Goal: Task Accomplishment & Management: Manage account settings

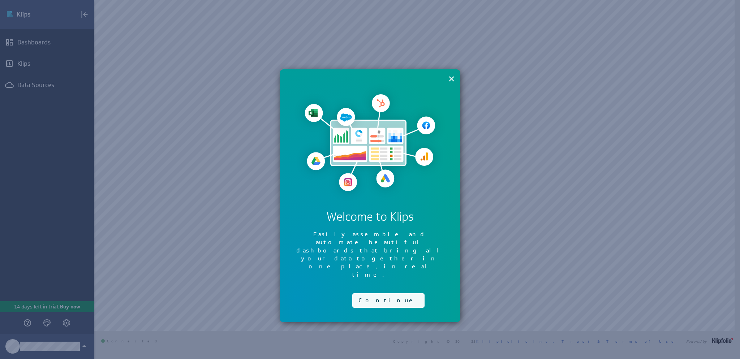
click at [369, 293] on button "Continue" at bounding box center [388, 300] width 72 height 14
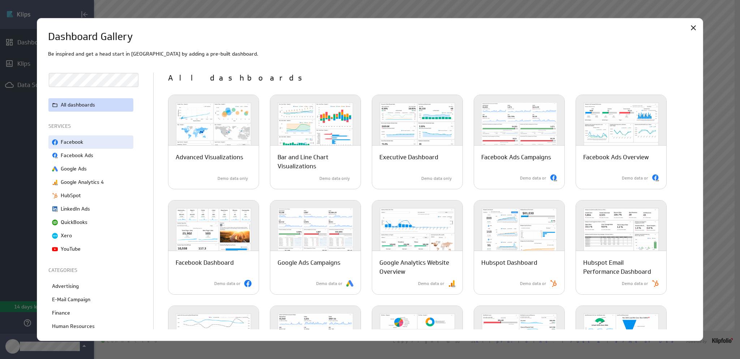
click at [117, 142] on div "Facebook" at bounding box center [90, 141] width 85 height 13
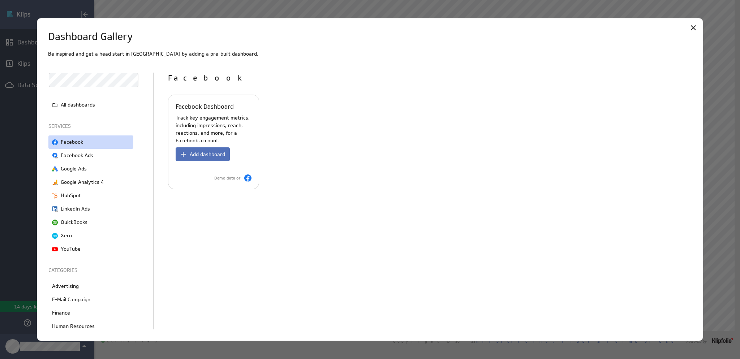
click at [218, 129] on p "Track key engagement metrics, including impressions, reach, reactions, and more…" at bounding box center [214, 129] width 76 height 30
click at [203, 151] on span "Add dashboard" at bounding box center [207, 154] width 35 height 7
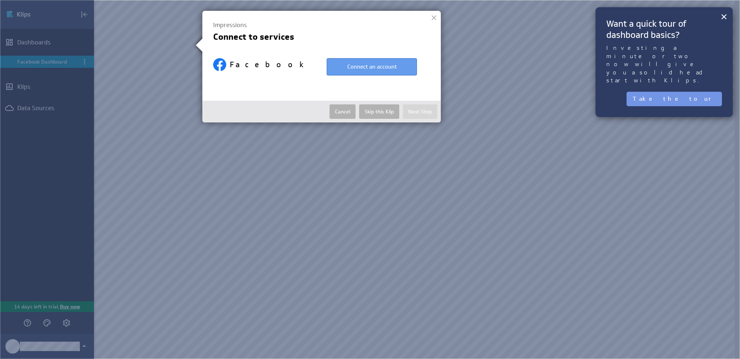
click at [392, 69] on button "Connect an account" at bounding box center [372, 66] width 90 height 17
click at [384, 62] on button "Connect an account" at bounding box center [372, 66] width 90 height 17
click at [724, 18] on button "×" at bounding box center [723, 16] width 7 height 14
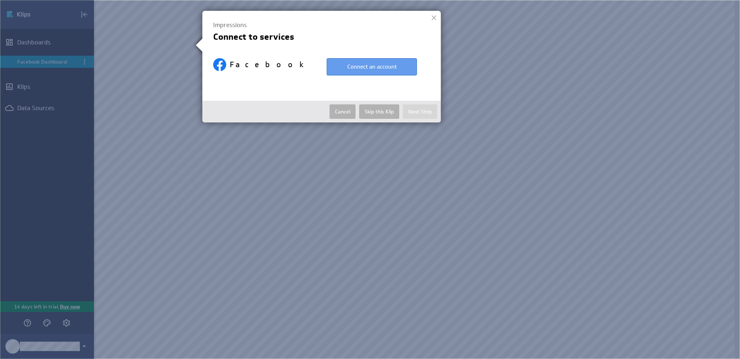
click at [357, 67] on button "Connect an account" at bounding box center [372, 66] width 90 height 17
click at [434, 16] on div at bounding box center [433, 17] width 11 height 11
click at [363, 66] on button "Connect an account" at bounding box center [372, 66] width 90 height 17
select select "c37eed92db5cb2c7a071ba900c6b7281"
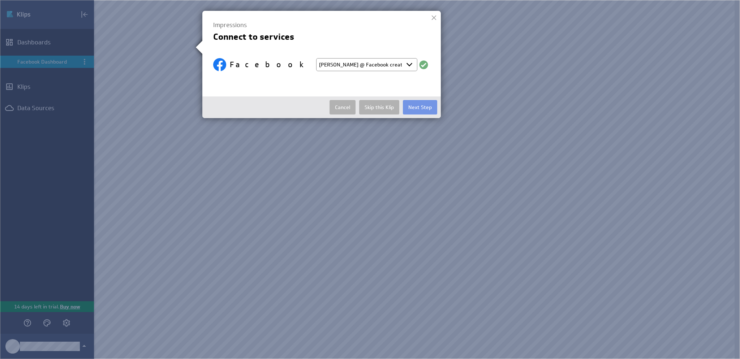
click at [396, 66] on select "Select account Kristen @ Facebook created Oct 15, 2025 at 1:40 PM EDT + Connect…" at bounding box center [366, 64] width 101 height 13
click at [405, 39] on div "Connect to services" at bounding box center [321, 36] width 217 height 7
click at [420, 107] on button "Next Step" at bounding box center [420, 107] width 34 height 14
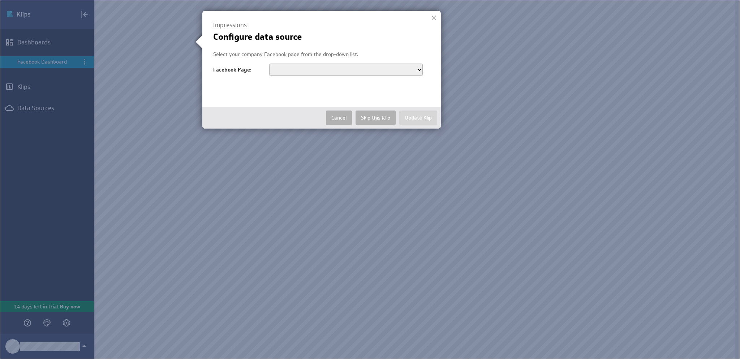
click at [416, 69] on select "Patriot Commercial Sales Patriot Dealerships Patriot Buick GMC of Boyertown Pat…" at bounding box center [346, 70] width 154 height 12
select select "292533324242042"
click at [269, 64] on select "Patriot Commercial Sales Patriot Dealerships Patriot Buick GMC of Boyertown Pat…" at bounding box center [346, 70] width 154 height 12
click at [420, 118] on button "Update Klip" at bounding box center [418, 118] width 38 height 14
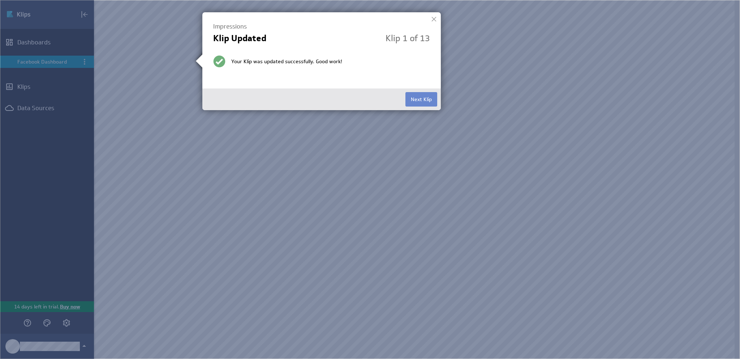
click at [431, 100] on button "Next Klip" at bounding box center [421, 99] width 32 height 14
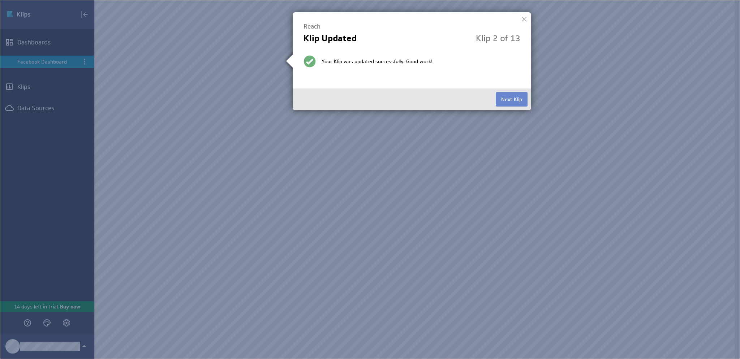
click at [516, 98] on button "Next Klip" at bounding box center [512, 99] width 32 height 14
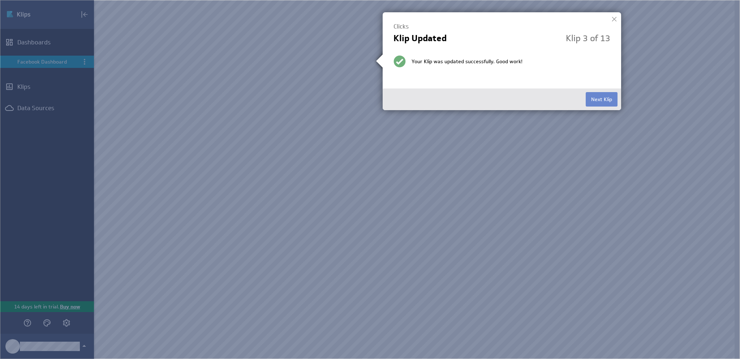
click at [599, 96] on button "Next Klip" at bounding box center [601, 99] width 32 height 14
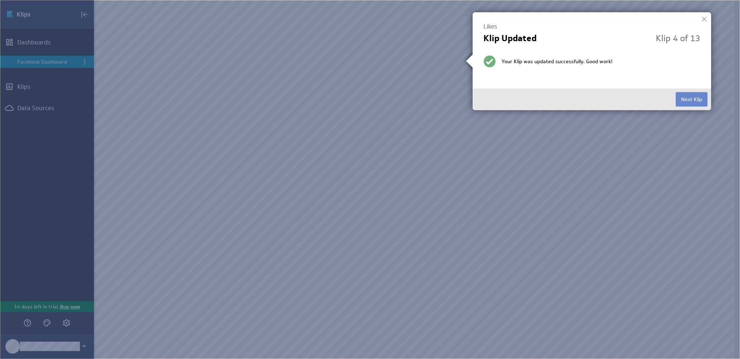
click at [689, 100] on button "Next Klip" at bounding box center [691, 99] width 32 height 14
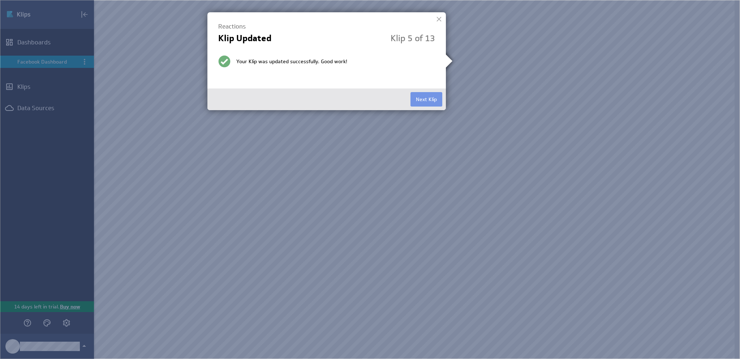
click at [435, 17] on div at bounding box center [438, 19] width 11 height 11
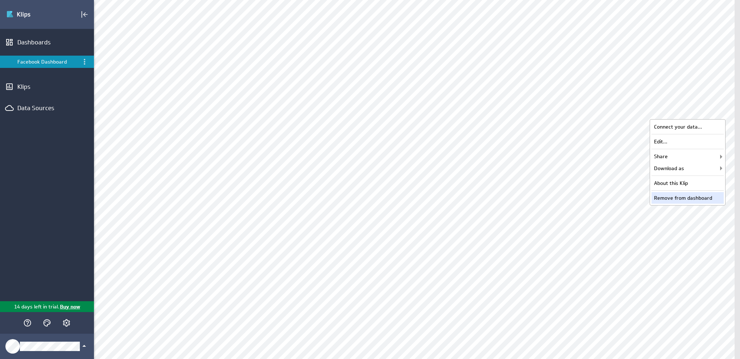
click at [692, 196] on div "Remove from dashboard" at bounding box center [687, 198] width 72 height 12
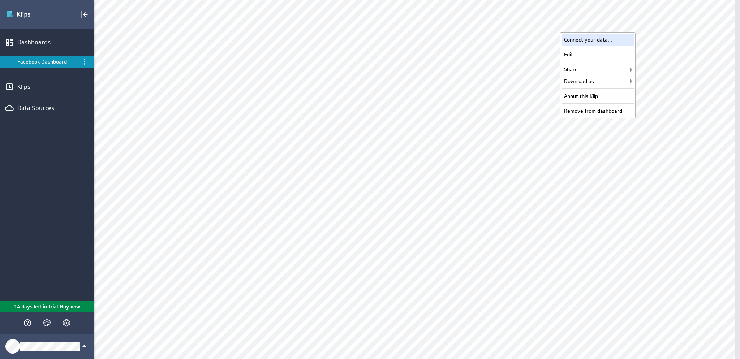
click at [613, 40] on div "Connect your data..." at bounding box center [597, 40] width 72 height 12
select select "c37eed92db5cb2c7a071ba900c6b7281"
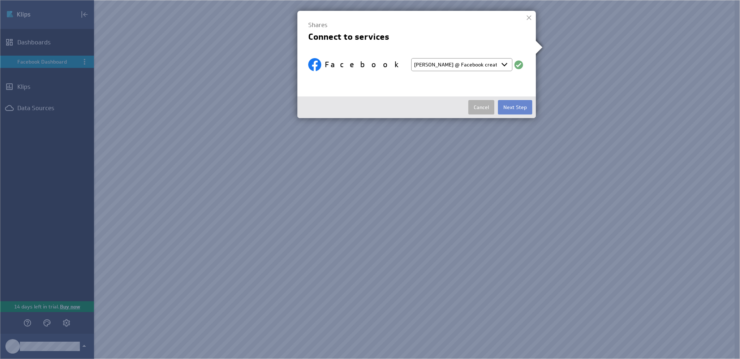
click at [515, 109] on button "Next Step" at bounding box center [515, 107] width 34 height 14
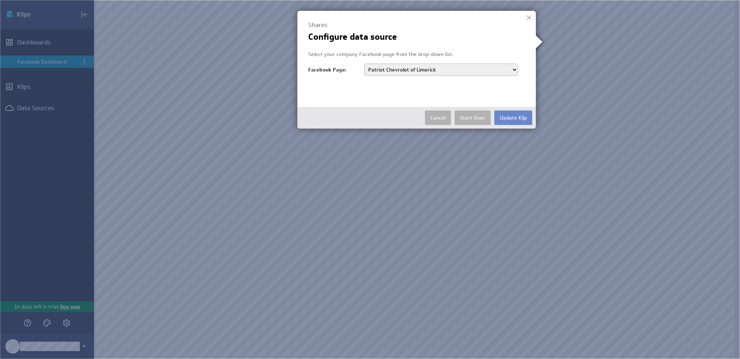
click at [515, 115] on button "Update Klip" at bounding box center [513, 118] width 38 height 14
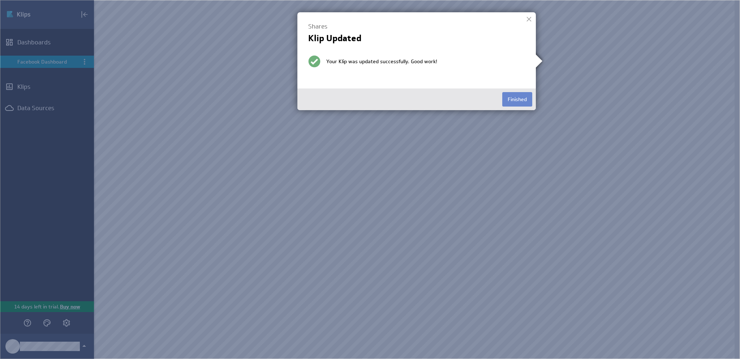
click at [520, 100] on button "Finished" at bounding box center [517, 99] width 30 height 14
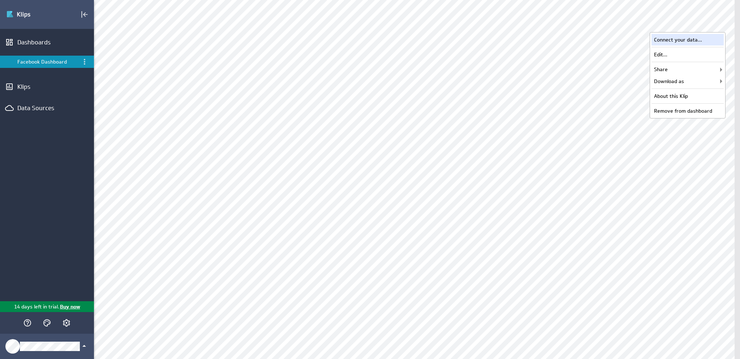
click at [706, 36] on div "Connect your data..." at bounding box center [687, 40] width 72 height 12
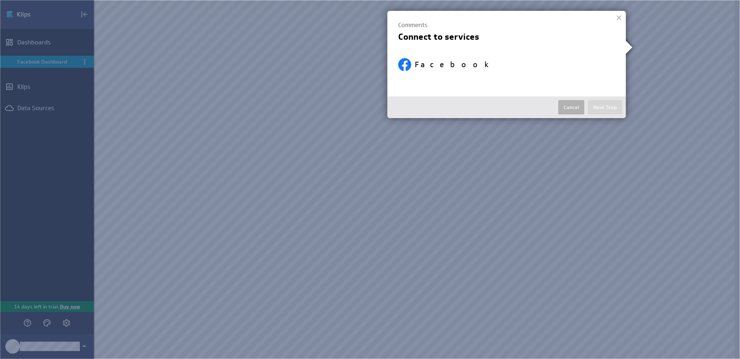
select select "c37eed92db5cb2c7a071ba900c6b7281"
click at [605, 103] on button "Next Step" at bounding box center [605, 107] width 34 height 14
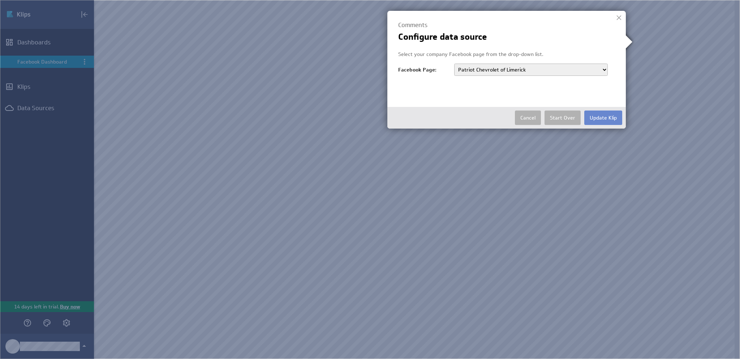
click at [606, 116] on button "Update Klip" at bounding box center [603, 118] width 38 height 14
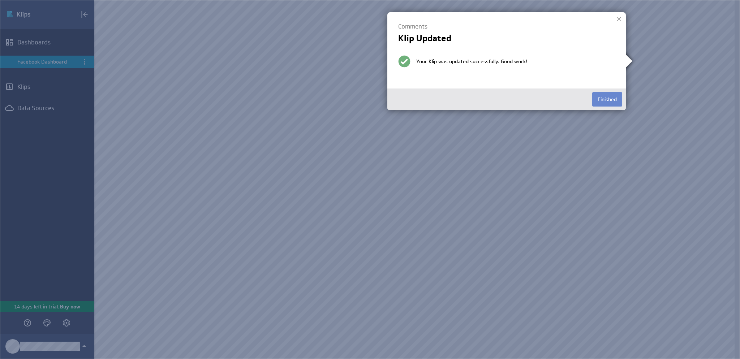
click at [609, 97] on button "Finished" at bounding box center [607, 99] width 30 height 14
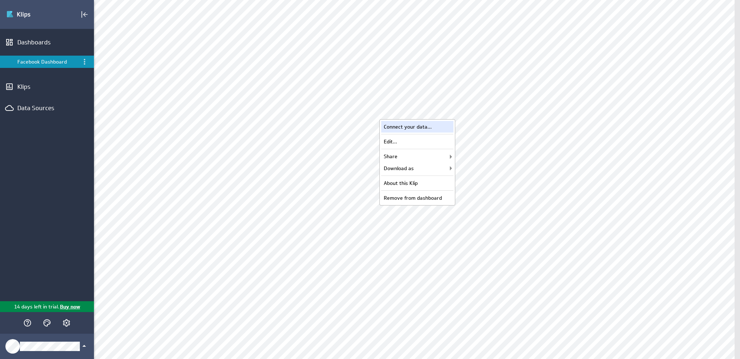
click at [441, 128] on div "Connect your data..." at bounding box center [417, 127] width 72 height 12
select select "c37eed92db5cb2c7a071ba900c6b7281"
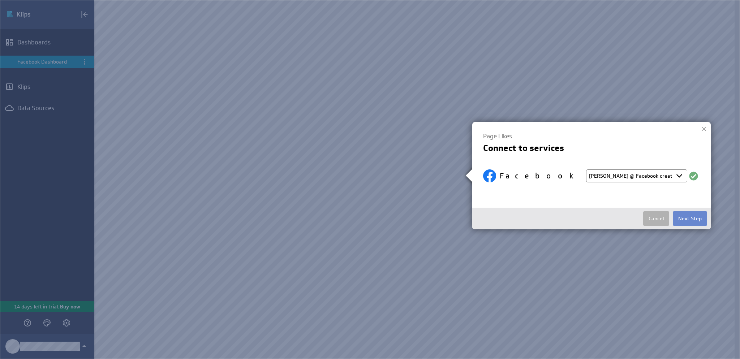
click at [692, 219] on button "Next Step" at bounding box center [690, 218] width 34 height 14
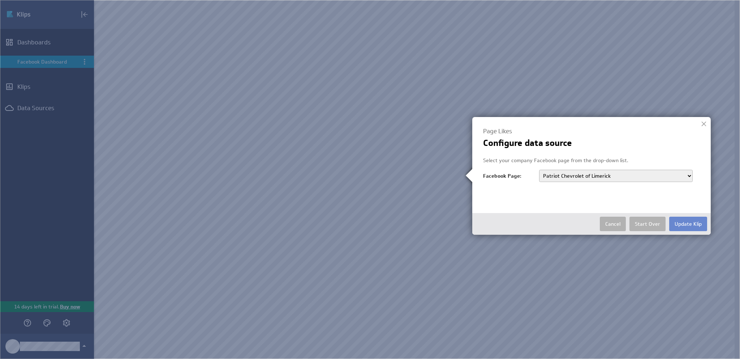
click at [692, 220] on button "Update Klip" at bounding box center [688, 224] width 38 height 14
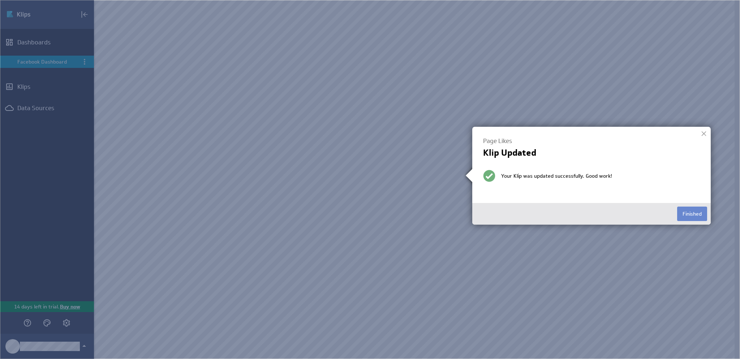
click at [689, 215] on button "Finished" at bounding box center [692, 214] width 30 height 14
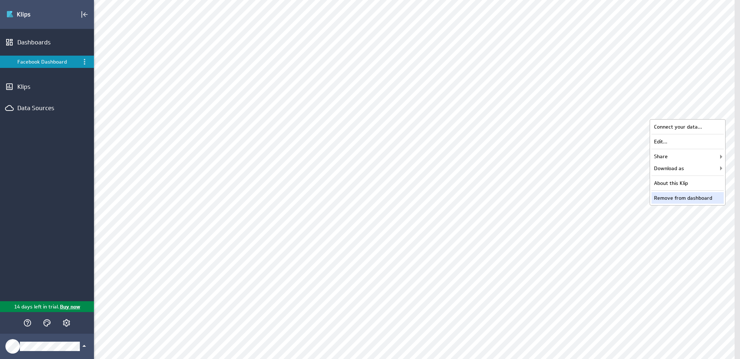
click at [682, 200] on div "Remove from dashboard" at bounding box center [687, 198] width 72 height 12
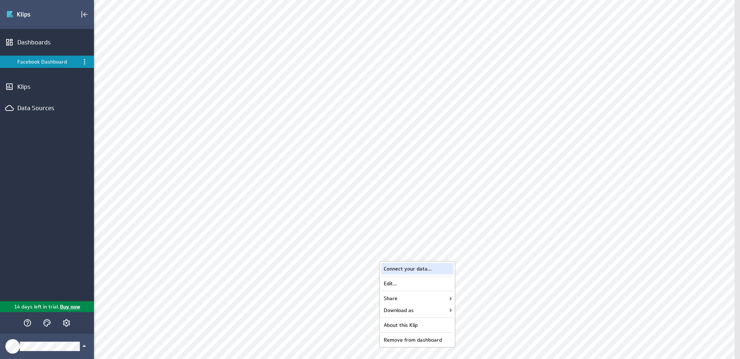
click at [438, 270] on div "Connect your data..." at bounding box center [417, 269] width 72 height 12
select select "c37eed92db5cb2c7a071ba900c6b7281"
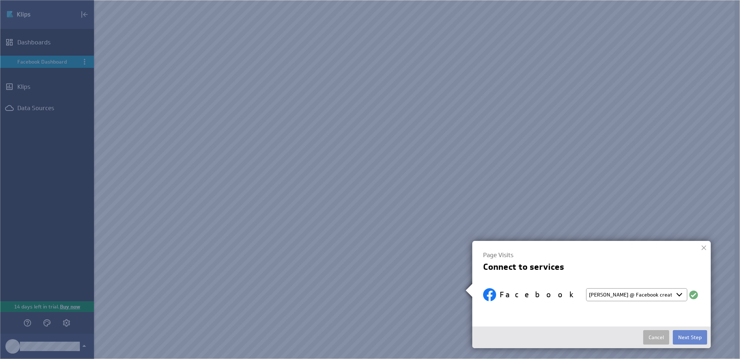
click at [689, 334] on button "Next Step" at bounding box center [690, 337] width 34 height 14
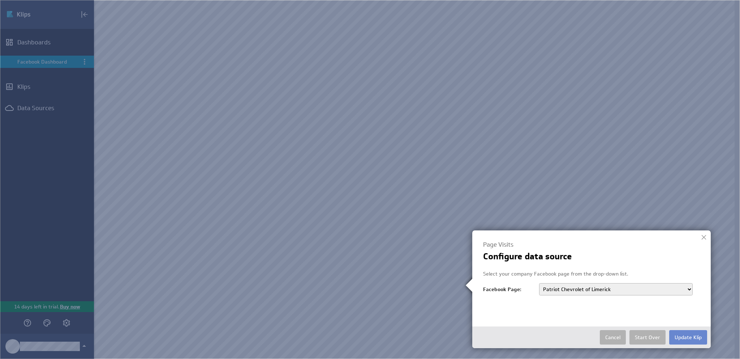
click at [690, 334] on button "Update Klip" at bounding box center [688, 337] width 38 height 14
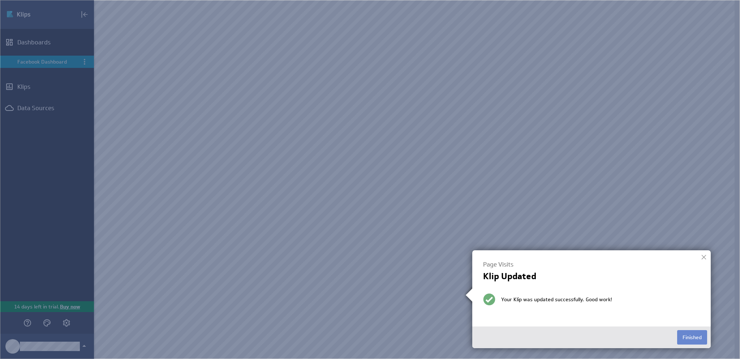
click at [699, 341] on button "Finished" at bounding box center [692, 337] width 30 height 14
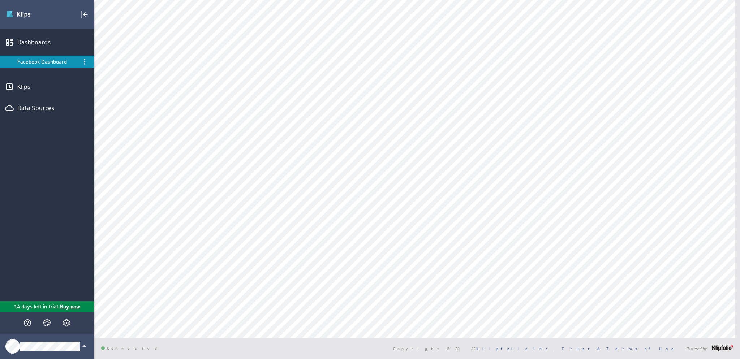
scroll to position [132, 0]
click at [435, 252] on div "Connect your data..." at bounding box center [417, 252] width 72 height 12
select select "c37eed92db5cb2c7a071ba900c6b7281"
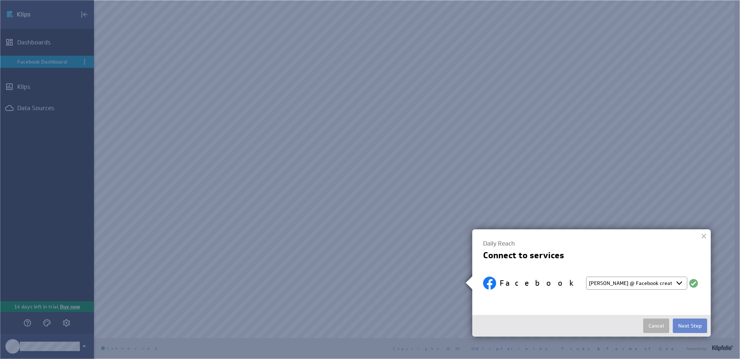
click at [692, 323] on button "Next Step" at bounding box center [690, 326] width 34 height 14
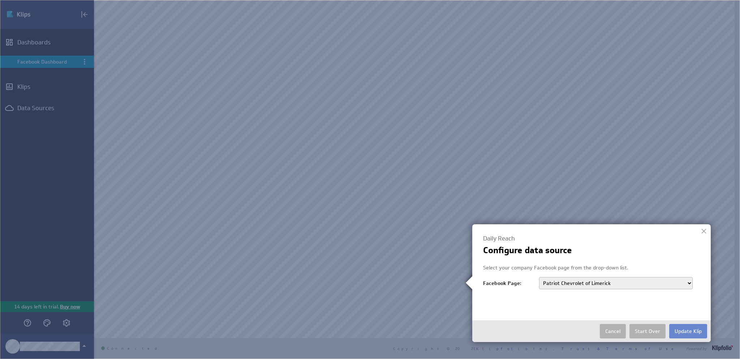
click at [695, 329] on button "Update Klip" at bounding box center [688, 331] width 38 height 14
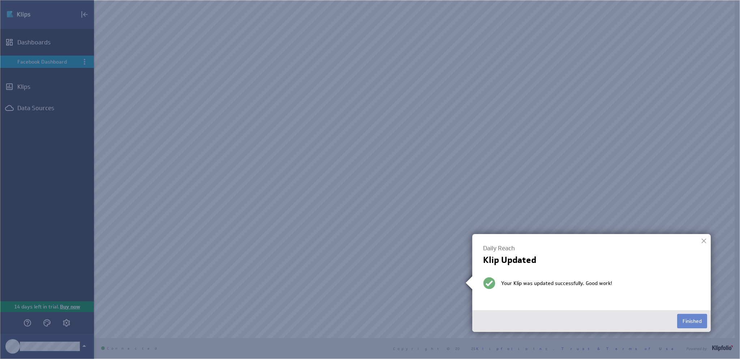
click at [688, 323] on button "Finished" at bounding box center [692, 321] width 30 height 14
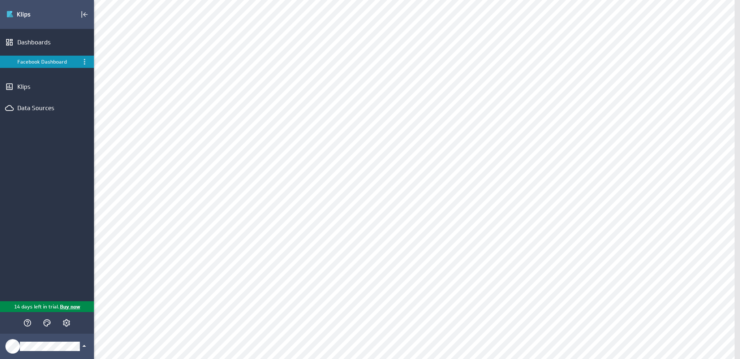
scroll to position [0, 0]
click at [717, 121] on div "Connect your data..." at bounding box center [687, 127] width 72 height 12
select select "c37eed92db5cb2c7a071ba900c6b7281"
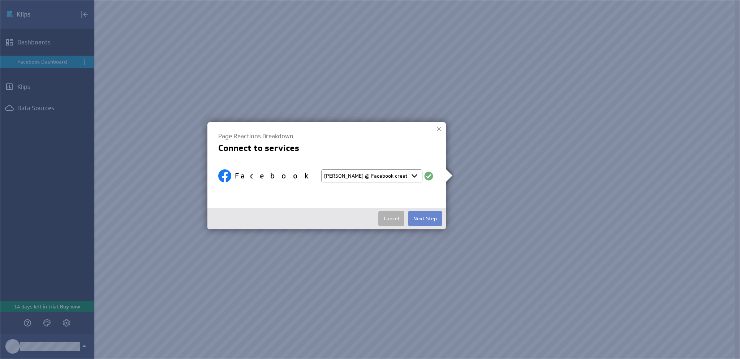
click at [420, 221] on button "Next Step" at bounding box center [425, 218] width 34 height 14
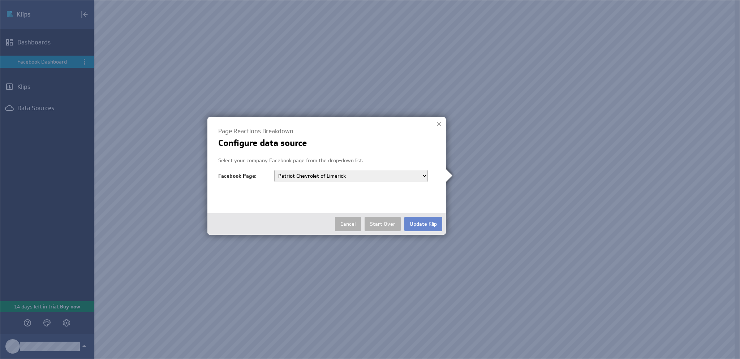
click at [421, 226] on button "Update Klip" at bounding box center [423, 224] width 38 height 14
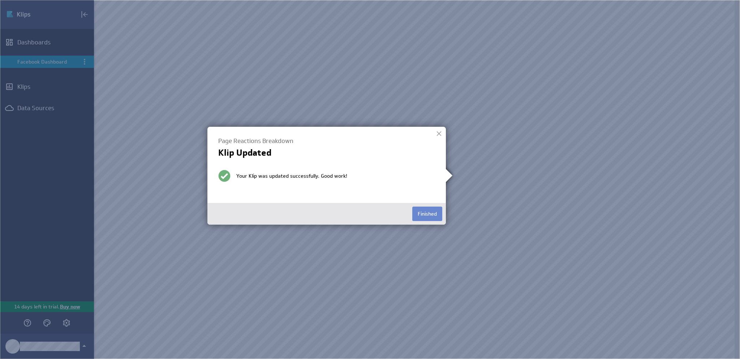
click at [432, 214] on button "Finished" at bounding box center [427, 214] width 30 height 14
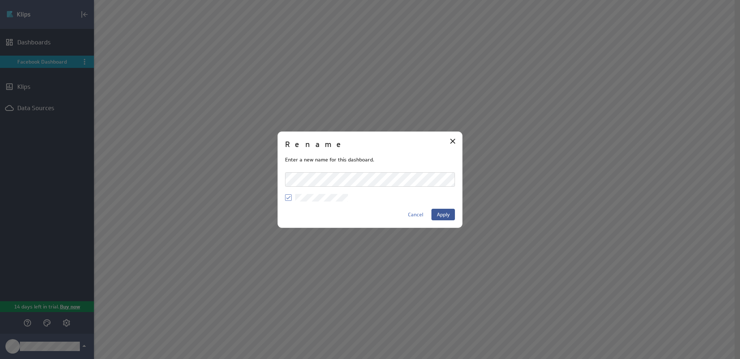
click at [446, 216] on span "Apply" at bounding box center [443, 214] width 13 height 7
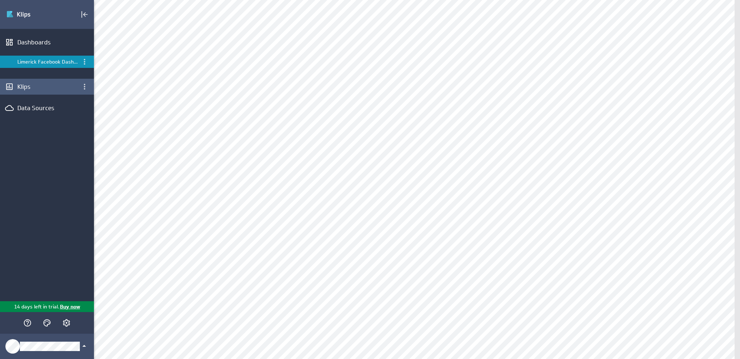
click at [51, 87] on div "Klips" at bounding box center [46, 87] width 59 height 8
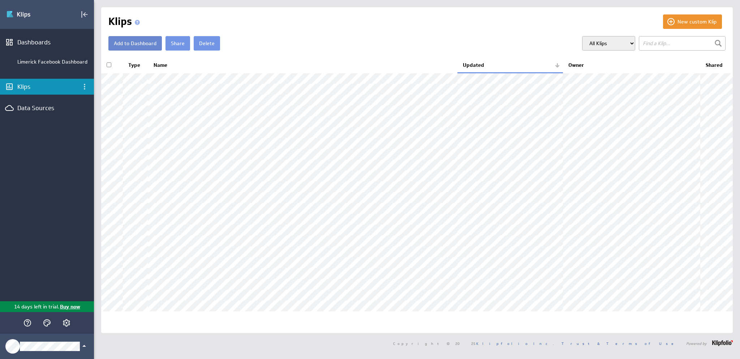
click at [137, 44] on button "Add to Dashboard" at bounding box center [134, 43] width 53 height 14
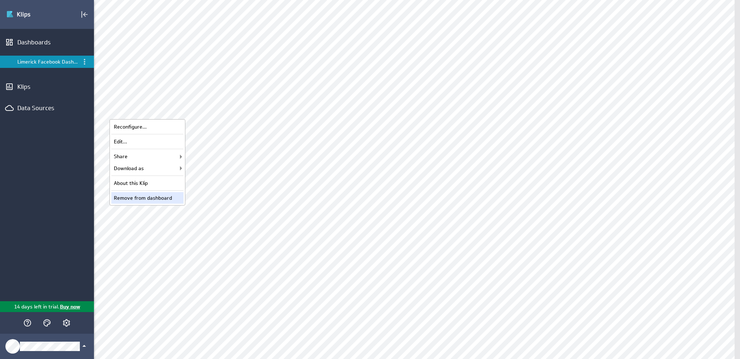
click at [164, 196] on div "Remove from dashboard" at bounding box center [147, 198] width 72 height 12
click at [159, 196] on div "Remove from dashboard" at bounding box center [147, 198] width 72 height 12
click at [160, 195] on div "Remove from dashboard" at bounding box center [147, 198] width 72 height 12
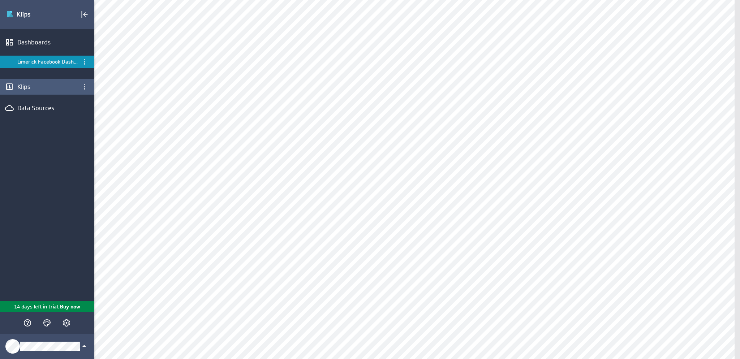
click at [44, 91] on div "Klips" at bounding box center [47, 87] width 94 height 16
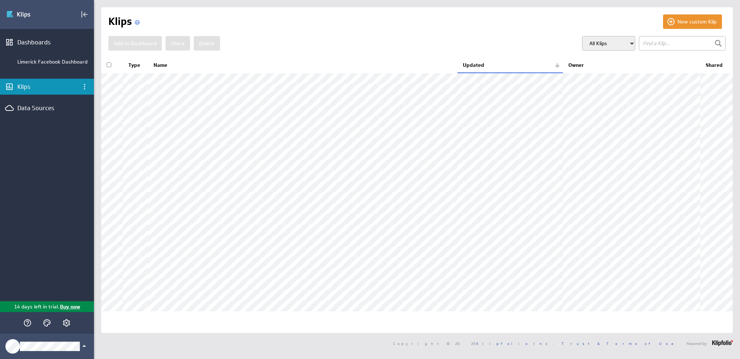
scroll to position [1, 0]
click at [46, 103] on div "Data Sources" at bounding box center [47, 108] width 94 height 16
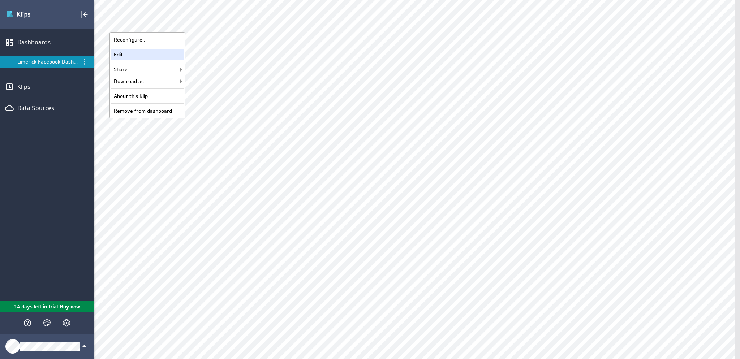
click at [168, 55] on div "Edit..." at bounding box center [147, 55] width 72 height 12
click at [166, 58] on div "Edit..." at bounding box center [147, 55] width 72 height 12
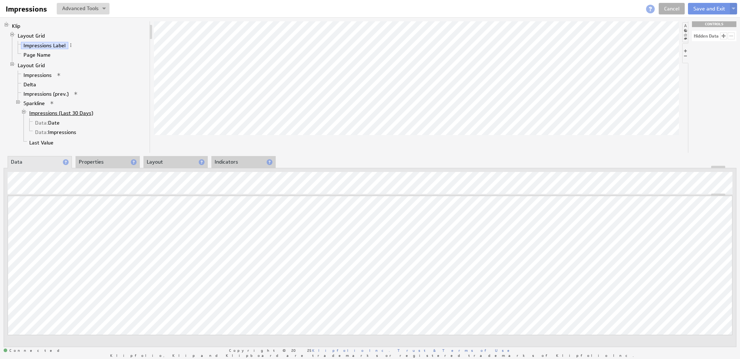
click at [78, 112] on link "Impressions (Last 30 Days)" at bounding box center [61, 112] width 69 height 7
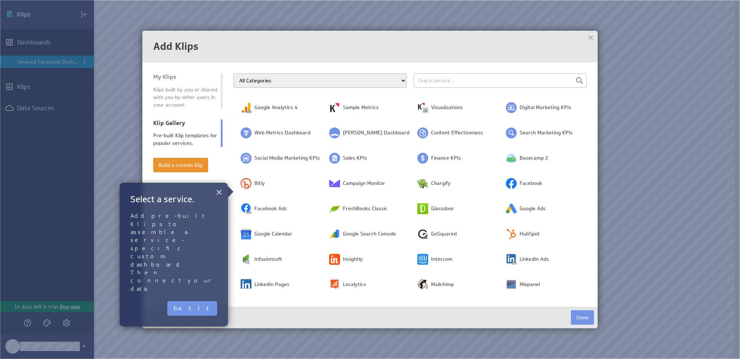
click at [217, 194] on button "×" at bounding box center [219, 192] width 7 height 14
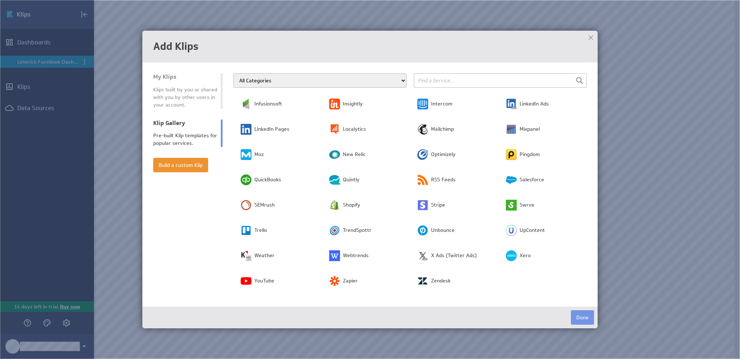
scroll to position [160, 0]
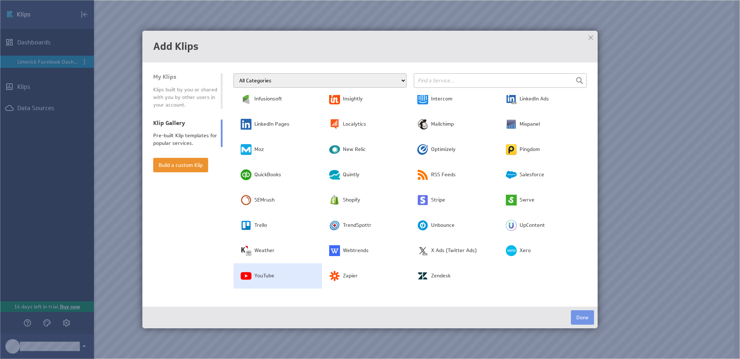
click at [251, 273] on td "YouTube" at bounding box center [277, 275] width 88 height 25
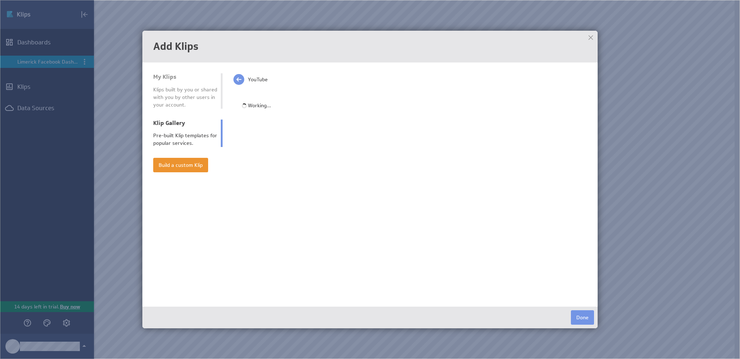
scroll to position [0, 0]
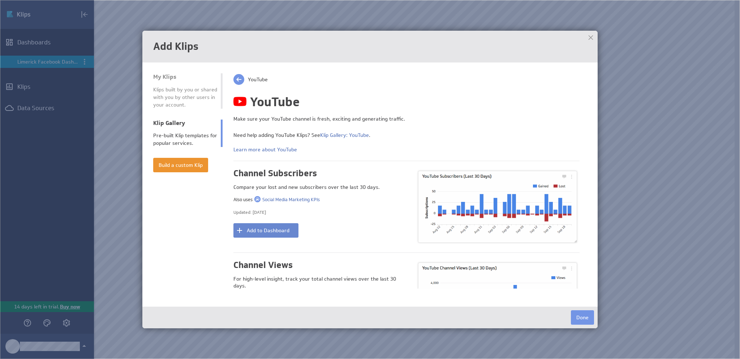
click at [271, 233] on button "Add to Dashboard" at bounding box center [265, 230] width 65 height 14
click at [586, 316] on button "Done" at bounding box center [582, 317] width 23 height 14
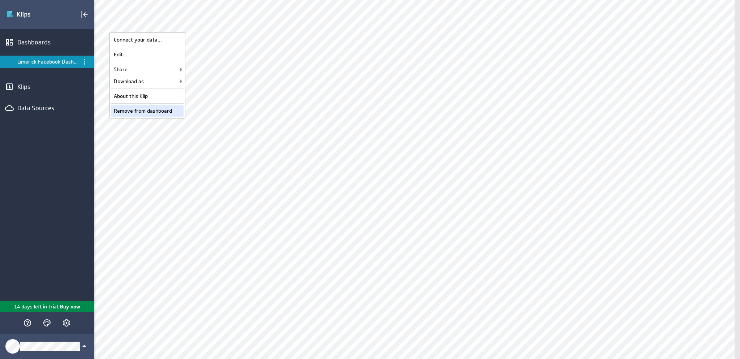
click at [171, 111] on div "Remove from dashboard" at bounding box center [147, 111] width 72 height 12
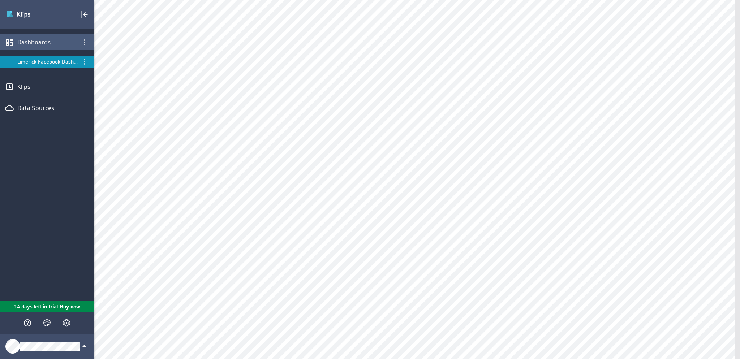
click at [46, 42] on div "Dashboards" at bounding box center [46, 42] width 59 height 8
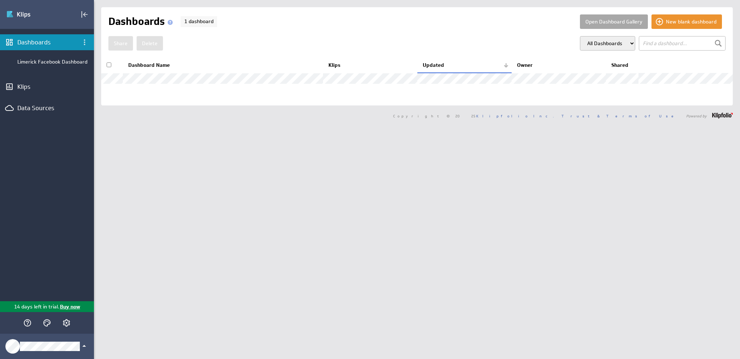
click at [613, 26] on button "Open Dashboard Gallery" at bounding box center [614, 21] width 68 height 14
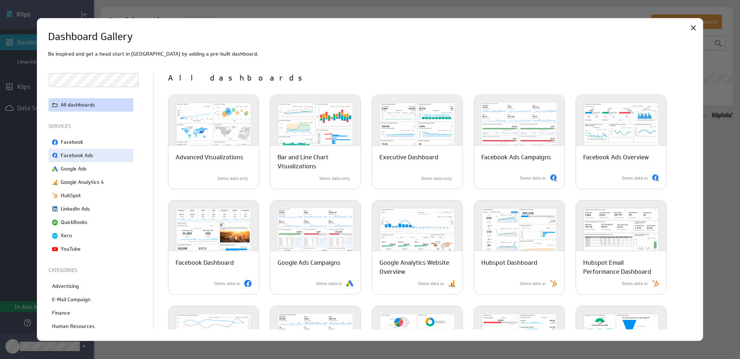
click at [95, 154] on div "Facebook Ads" at bounding box center [90, 155] width 85 height 13
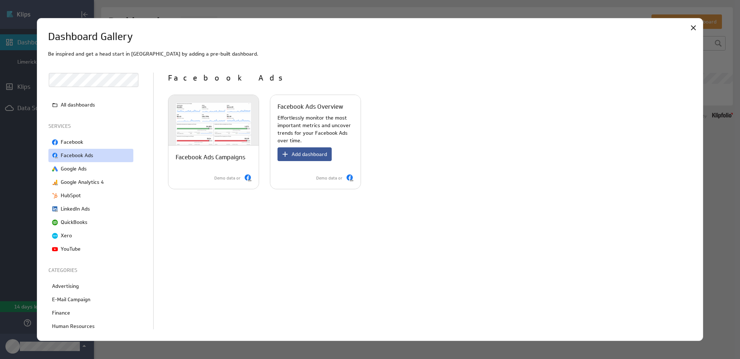
click at [319, 156] on span "Add dashboard" at bounding box center [308, 154] width 35 height 7
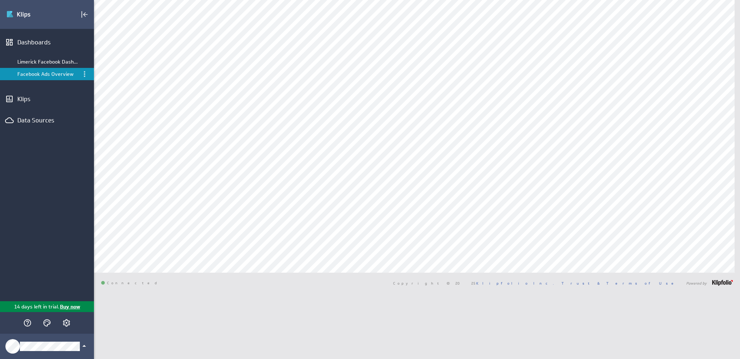
click at [538, 299] on div "[PERSON_NAME] Facebook Ads Overview Dashboard Library Show:" at bounding box center [417, 179] width 646 height 359
click at [709, 38] on div "Connect your data..." at bounding box center [687, 40] width 72 height 12
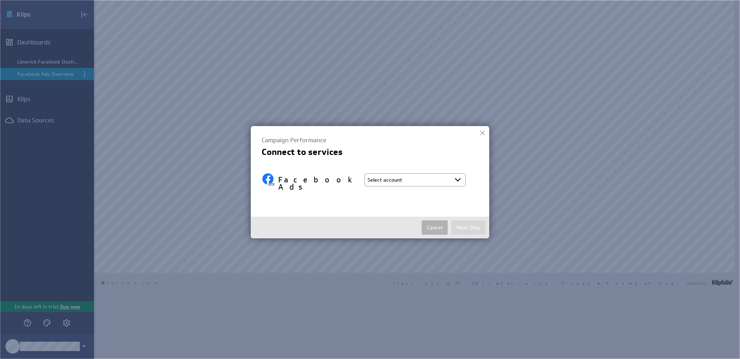
click at [448, 181] on select "Select account [PERSON_NAME] @ Facebook created [DATE] 1:40 PM EDT + Connect ne…" at bounding box center [414, 179] width 101 height 13
select select "c37eed92db5cb2c7a071ba900c6b7281"
click at [364, 173] on select "Select account [PERSON_NAME] @ Facebook created [DATE] 1:40 PM EDT + Connect ne…" at bounding box center [414, 179] width 101 height 13
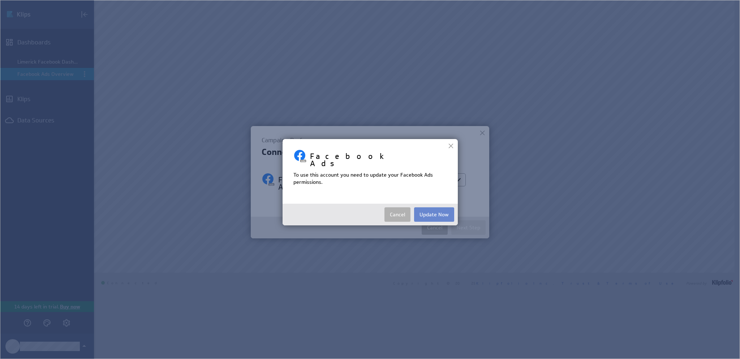
click at [446, 209] on button "Update Now" at bounding box center [434, 214] width 40 height 14
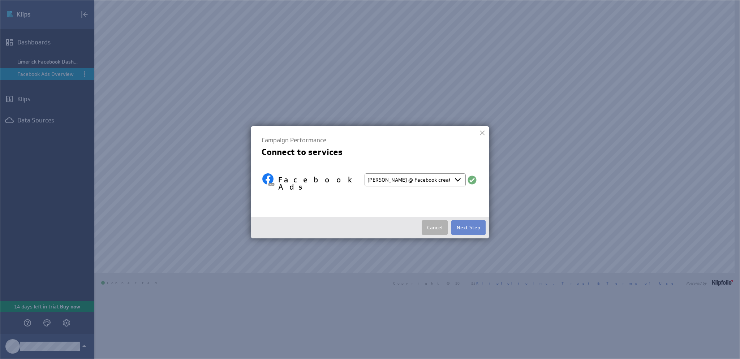
click at [470, 226] on button "Next Step" at bounding box center [468, 227] width 34 height 14
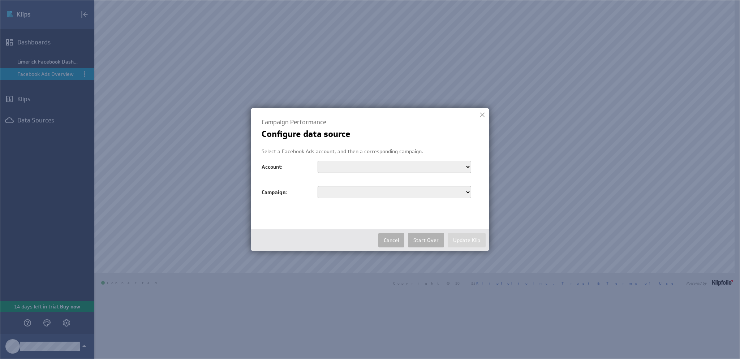
click at [454, 169] on select "155949807913341 Patriot Chevrolet [PERSON_NAME] [PERSON_NAME] [PERSON_NAME] Pat…" at bounding box center [394, 167] width 154 height 12
select select "act_155949807913341"
click at [317, 161] on select "155949807913341 Patriot Chevrolet [PERSON_NAME] [PERSON_NAME] [PERSON_NAME] Pat…" at bounding box center [394, 167] width 154 height 12
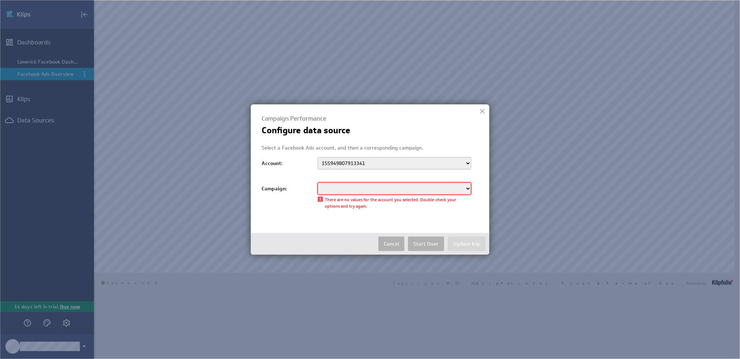
click at [452, 187] on select at bounding box center [394, 188] width 154 height 12
click at [467, 190] on select at bounding box center [394, 188] width 154 height 12
click at [456, 161] on select "155949807913341 Patriot Chevrolet [PERSON_NAME] [PERSON_NAME] [PERSON_NAME] Pat…" at bounding box center [394, 163] width 154 height 12
select select "act_368729880205031"
click at [317, 157] on select "155949807913341 Patriot Chevrolet [PERSON_NAME] [PERSON_NAME] [PERSON_NAME] Pat…" at bounding box center [394, 163] width 154 height 12
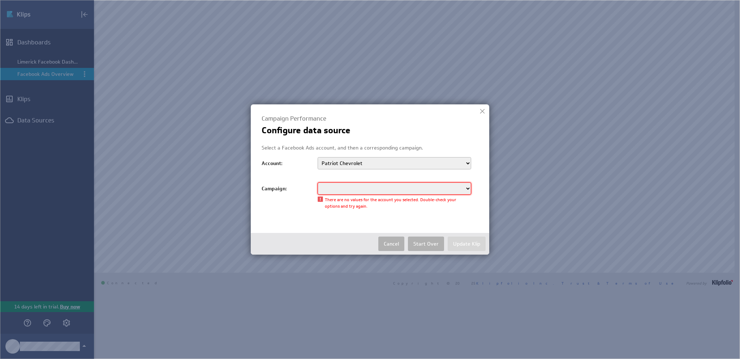
click at [458, 189] on select at bounding box center [394, 188] width 154 height 12
click at [458, 162] on select "155949807913341 Patriot Chevrolet [PERSON_NAME] [PERSON_NAME] [PERSON_NAME] Pat…" at bounding box center [394, 163] width 154 height 12
select select "act_1790034668518947"
click at [317, 157] on select "155949807913341 Patriot Chevrolet [PERSON_NAME] [PERSON_NAME] [PERSON_NAME] Pat…" at bounding box center [394, 163] width 154 height 12
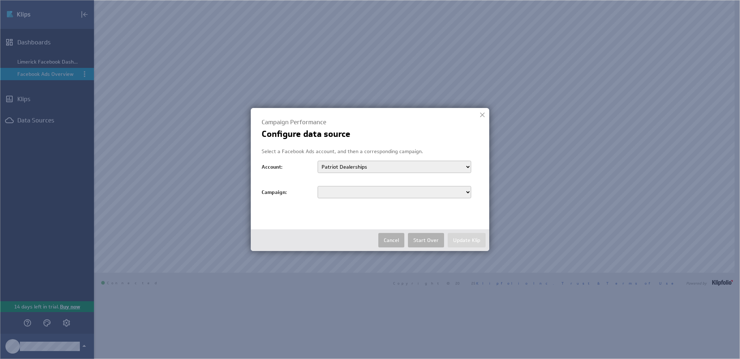
click at [452, 189] on select "Instagram post: You bought a @buickusa?! Isn’t... BG "This October, make every …" at bounding box center [394, 192] width 154 height 12
select select "120234606835040235"
click at [317, 186] on select "Instagram post: You bought a @buickusa?! Isn’t... BG "This October, make every …" at bounding box center [394, 192] width 154 height 12
click at [462, 241] on button "Update Klip" at bounding box center [467, 240] width 38 height 14
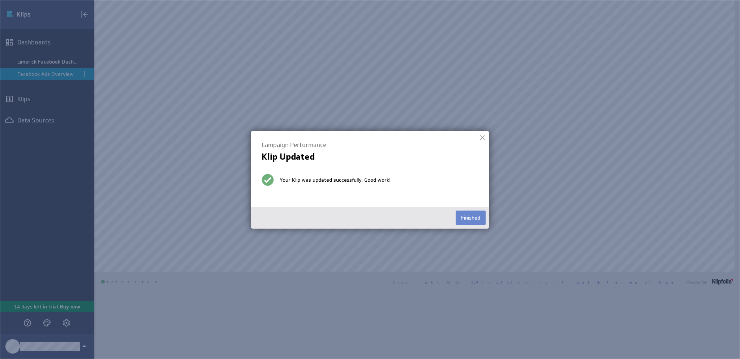
click at [465, 221] on button "Finished" at bounding box center [470, 218] width 30 height 14
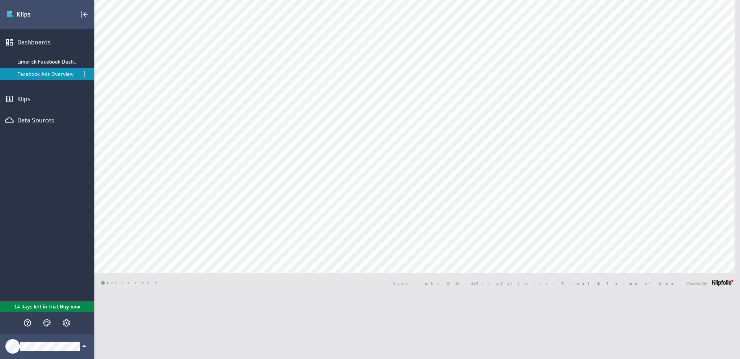
click at [436, 287] on div "Connected Copyright © 2025 Klipfolio Inc. Trust & Terms of Use Powered by" at bounding box center [417, 283] width 646 height 20
select select "c37eed92db5cb2c7a071ba900c6b7281"
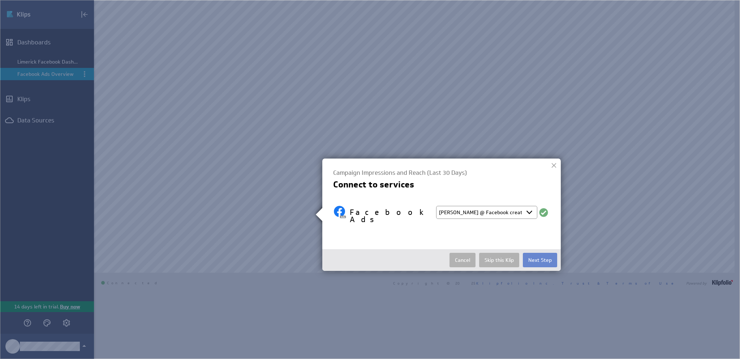
click at [542, 255] on button "Next Step" at bounding box center [540, 260] width 34 height 14
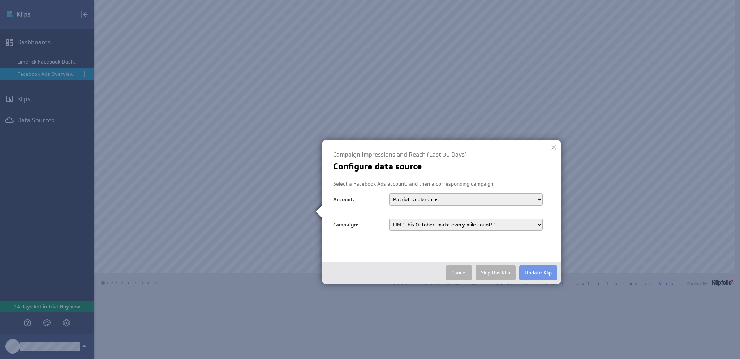
click at [536, 227] on select "Instagram post: You bought a @buickusa?! Isn’t... BG "This October, make every …" at bounding box center [466, 225] width 154 height 12
click at [541, 276] on button "Update Klip" at bounding box center [538, 272] width 38 height 14
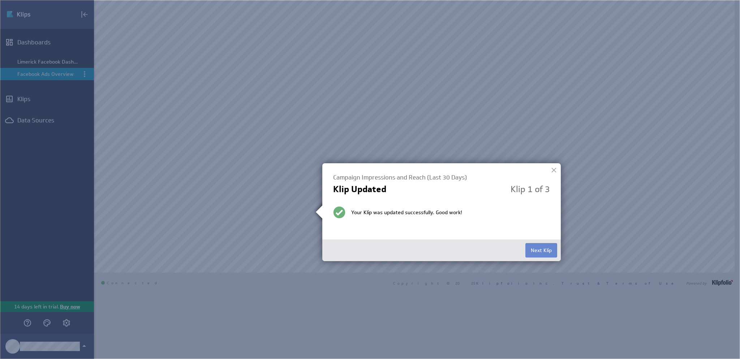
click at [540, 252] on button "Next Klip" at bounding box center [541, 250] width 32 height 14
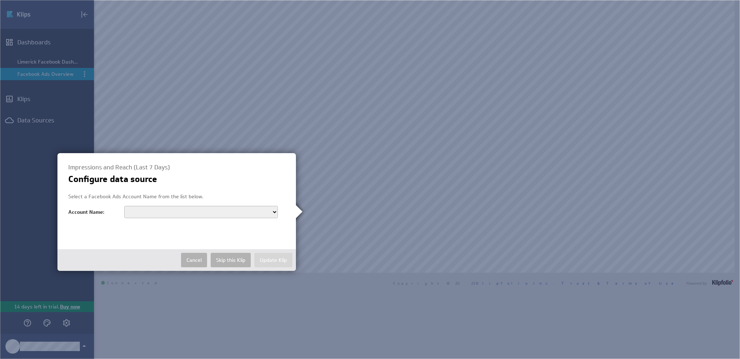
click at [267, 213] on select "155949807913341 Patriot Chevrolet Jason Owens Kristen Conte Kristen Madison Pat…" at bounding box center [201, 212] width 154 height 12
select select "act_1790034668518947"
click at [124, 206] on select "155949807913341 Patriot Chevrolet Jason Owens Kristen Conte Kristen Madison Pat…" at bounding box center [201, 212] width 154 height 12
click at [269, 262] on button "Update Klip" at bounding box center [273, 260] width 38 height 14
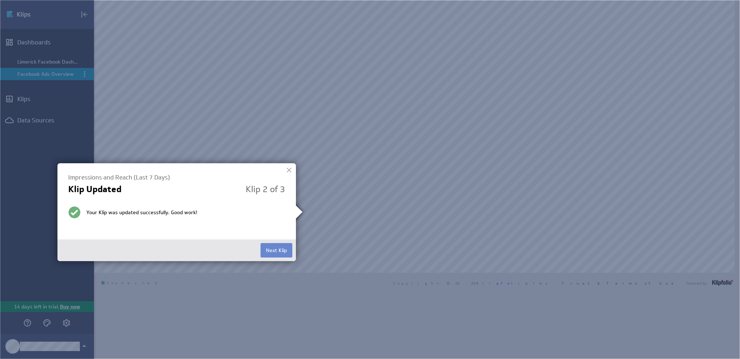
click at [279, 252] on button "Next Klip" at bounding box center [276, 250] width 32 height 14
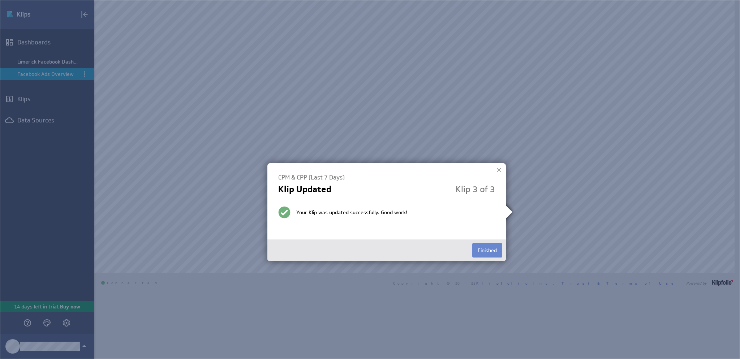
click at [495, 250] on button "Finished" at bounding box center [487, 250] width 30 height 14
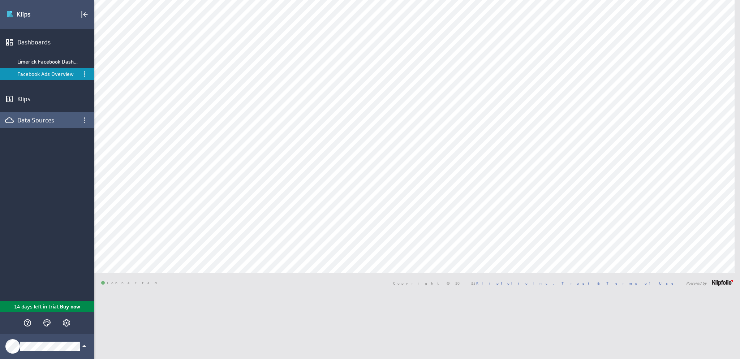
click at [47, 118] on div "Data Sources" at bounding box center [46, 120] width 59 height 8
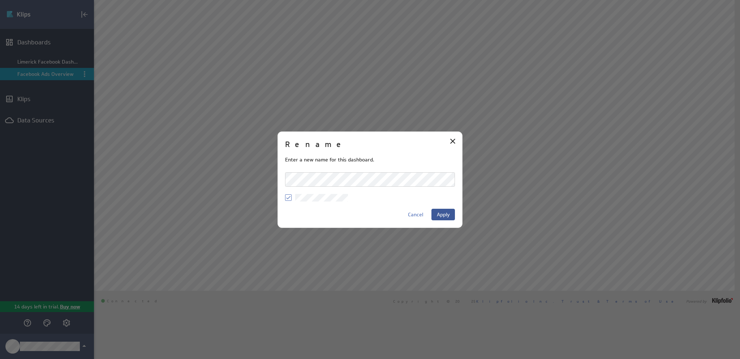
click at [447, 217] on span "Apply" at bounding box center [443, 214] width 13 height 7
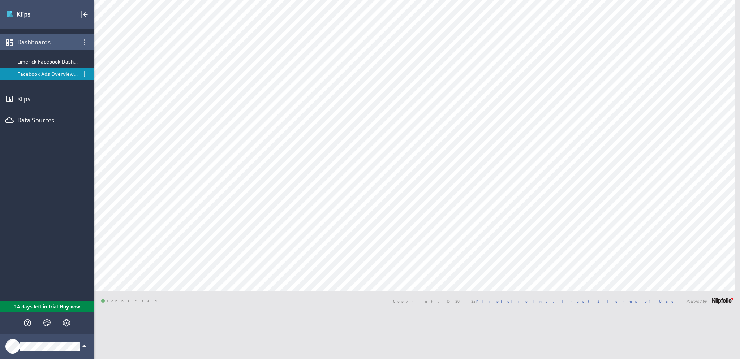
click at [38, 37] on div "Dashboards" at bounding box center [47, 42] width 94 height 16
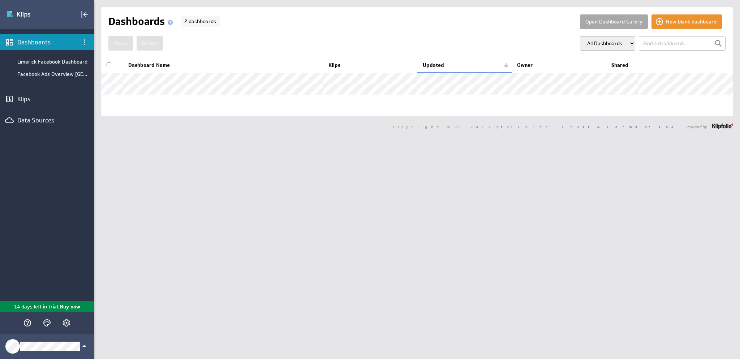
click at [611, 20] on button "Open Dashboard Gallery" at bounding box center [614, 21] width 68 height 14
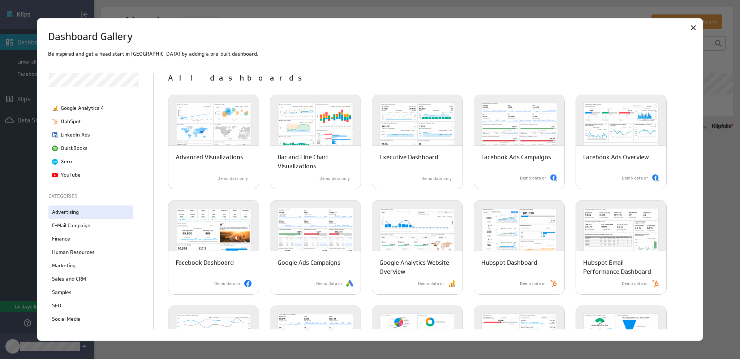
scroll to position [84, 0]
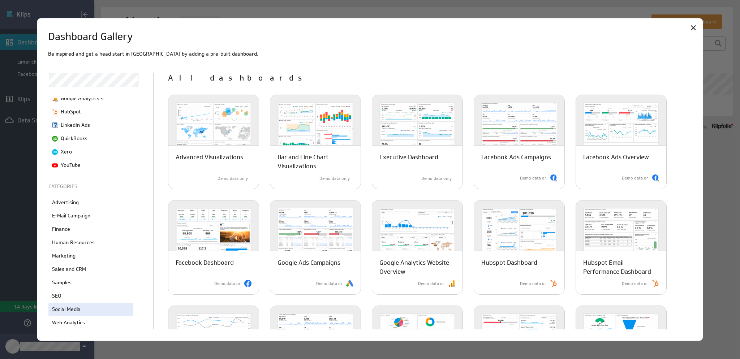
click at [70, 312] on p "Social Media" at bounding box center [66, 310] width 29 height 8
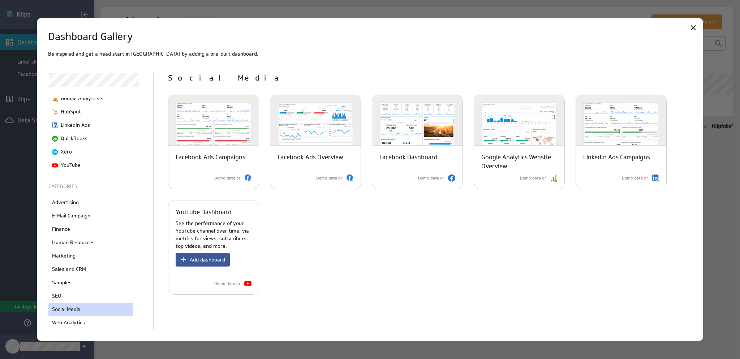
click at [211, 261] on span "Add dashboard" at bounding box center [207, 259] width 35 height 7
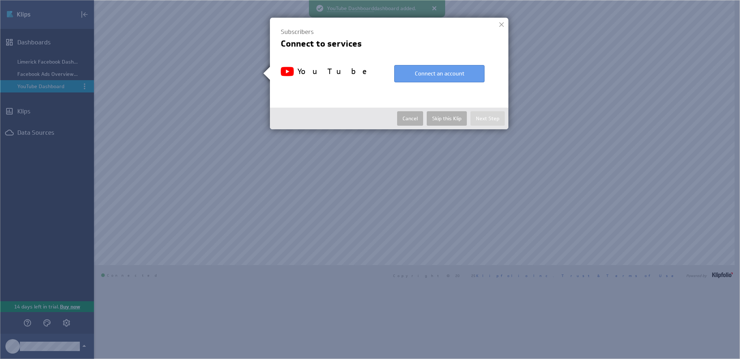
click at [448, 75] on button "Connect an account" at bounding box center [439, 73] width 90 height 17
select select "d73f6b9497342180e01c00a028cf3a04"
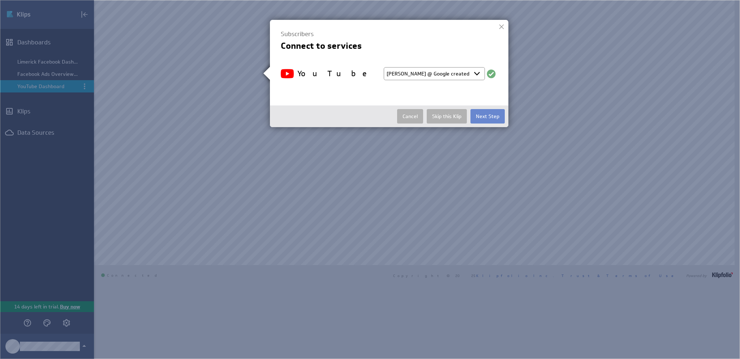
click at [484, 116] on button "Next Step" at bounding box center [487, 116] width 34 height 14
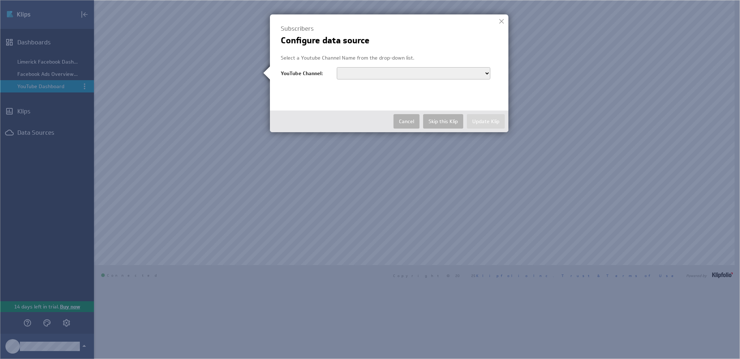
click at [484, 69] on select "Patriot Dealerships" at bounding box center [414, 73] width 154 height 12
select select "UCuIK5qEcfV6PoqlrcYuW3Aw"
click at [337, 67] on select "Patriot Dealerships" at bounding box center [414, 73] width 154 height 12
click at [482, 124] on button "Update Klip" at bounding box center [486, 121] width 38 height 14
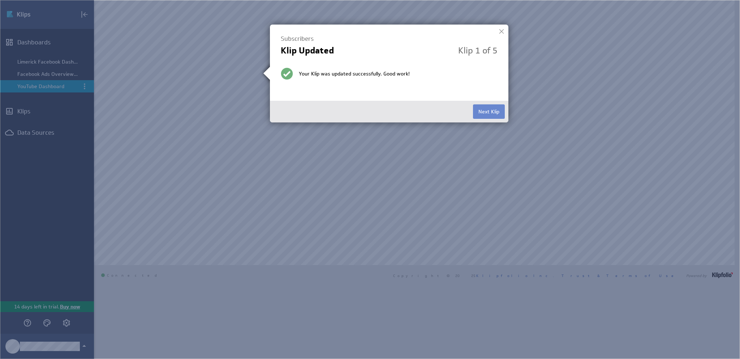
click at [487, 107] on button "Next Klip" at bounding box center [489, 111] width 32 height 14
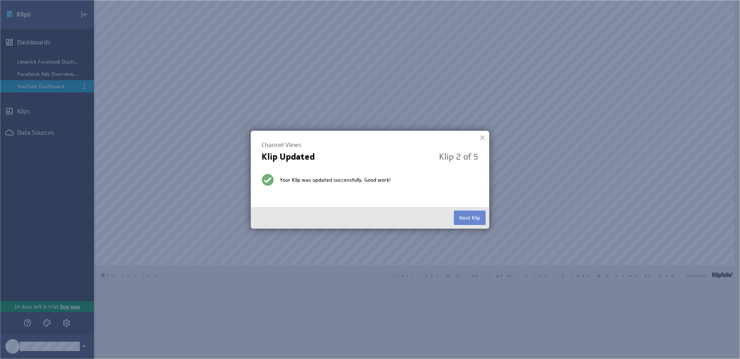
click at [469, 217] on button "Next Klip" at bounding box center [470, 218] width 32 height 14
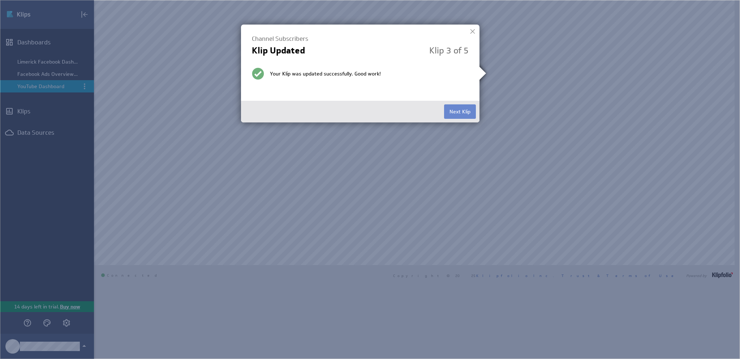
click at [460, 112] on button "Next Klip" at bounding box center [460, 111] width 32 height 14
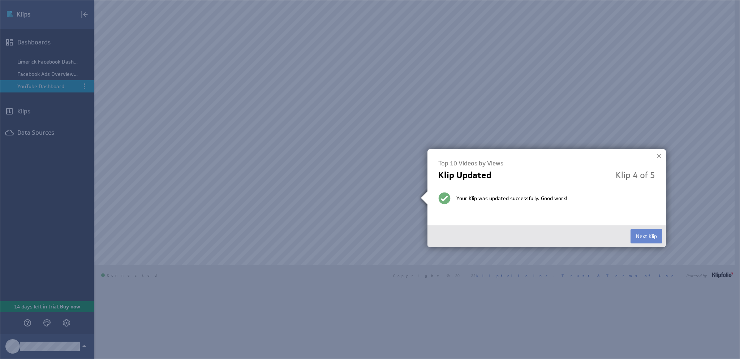
click at [641, 237] on button "Next Klip" at bounding box center [646, 236] width 32 height 14
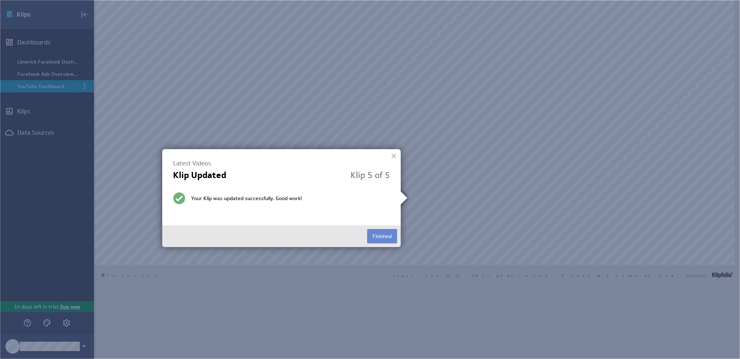
click at [380, 234] on button "Finished" at bounding box center [382, 236] width 30 height 14
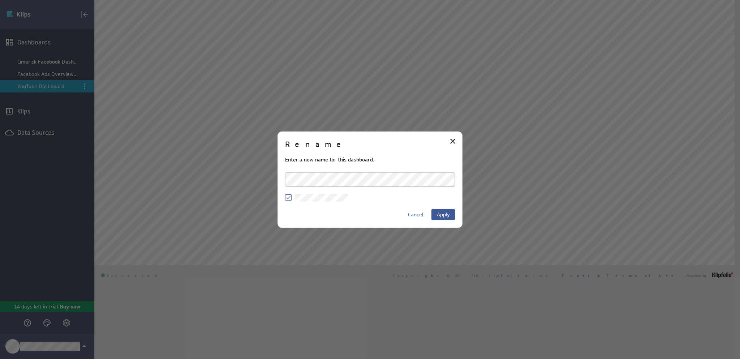
click at [441, 213] on span "Apply" at bounding box center [443, 214] width 13 height 7
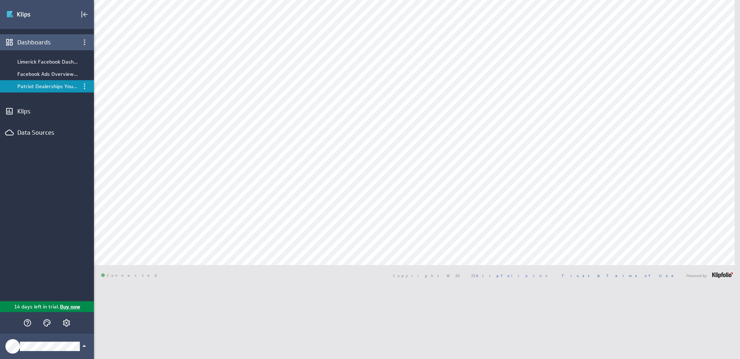
click at [48, 46] on div "Dashboards" at bounding box center [47, 42] width 94 height 16
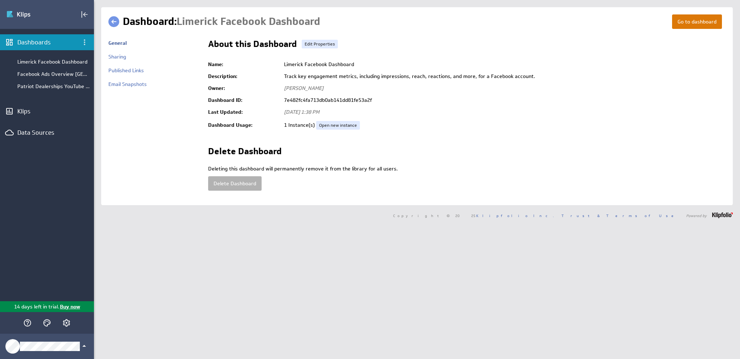
click at [680, 25] on link "Go to dashboard" at bounding box center [697, 21] width 50 height 14
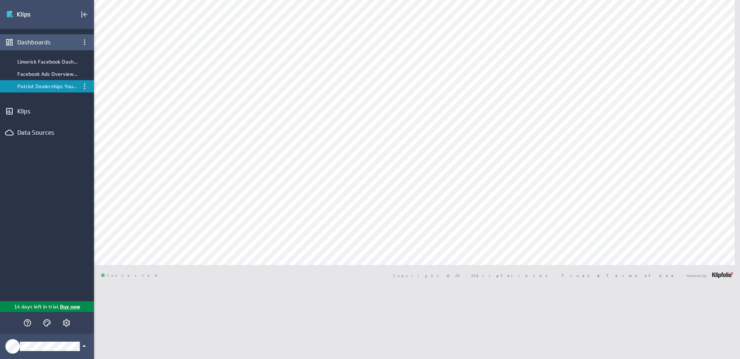
click at [51, 43] on div "Dashboards" at bounding box center [46, 42] width 59 height 8
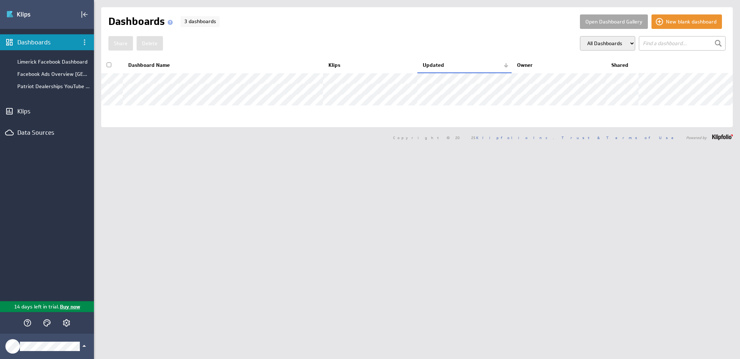
click at [598, 21] on button "Open Dashboard Gallery" at bounding box center [614, 21] width 68 height 14
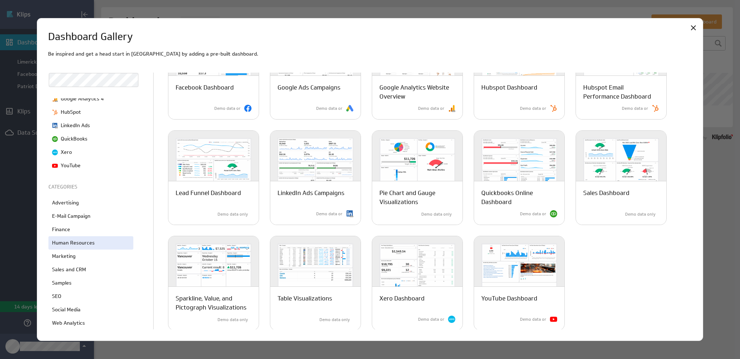
scroll to position [84, 0]
click at [72, 203] on p "Advertising" at bounding box center [65, 203] width 27 height 8
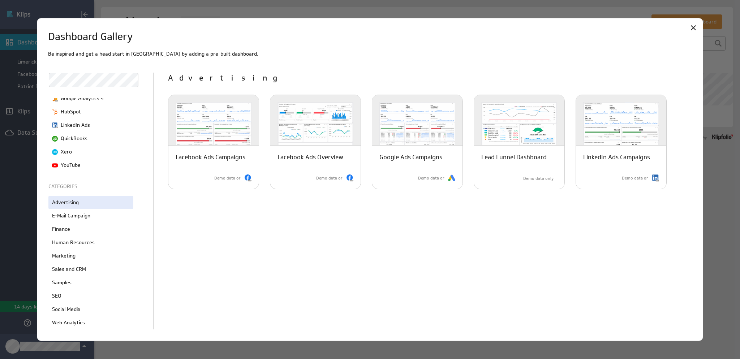
scroll to position [0, 0]
click at [81, 219] on p "E-Mail Campaign" at bounding box center [71, 216] width 38 height 8
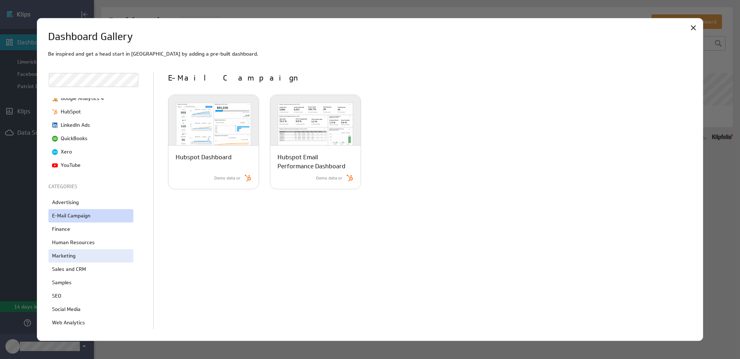
click at [83, 251] on div "Marketing" at bounding box center [90, 255] width 85 height 13
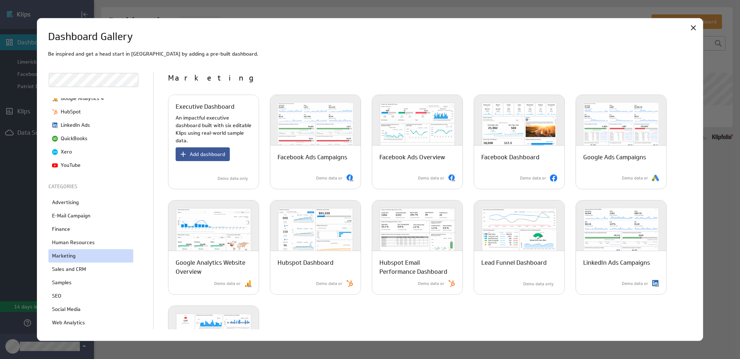
click at [208, 154] on span "Add dashboard" at bounding box center [207, 154] width 35 height 7
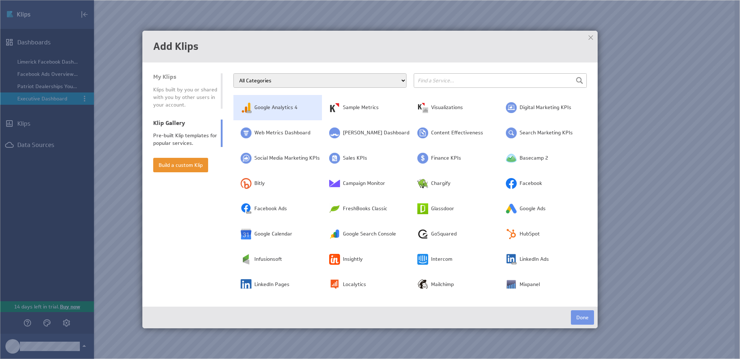
click at [261, 112] on td "Google Analytics 4" at bounding box center [277, 107] width 88 height 25
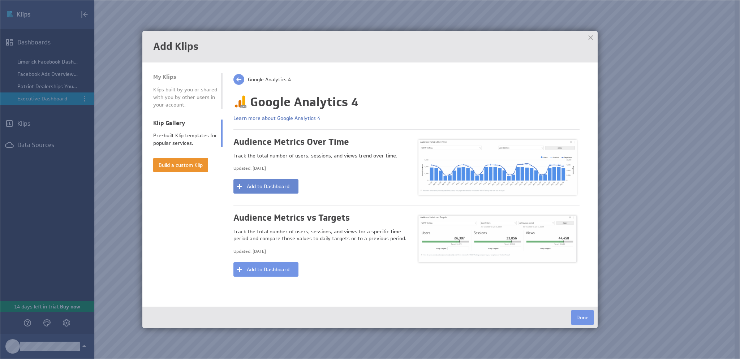
click at [265, 190] on button "Add to Dashboard" at bounding box center [265, 186] width 65 height 14
click at [278, 271] on button "Add to Dashboard" at bounding box center [265, 269] width 65 height 14
click at [575, 316] on button "Done" at bounding box center [582, 317] width 23 height 14
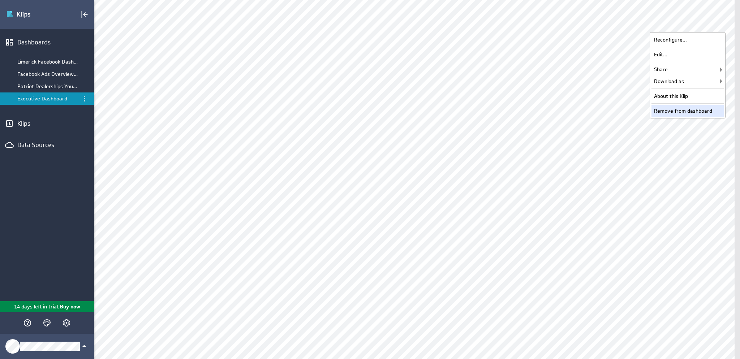
click at [683, 109] on div "Remove from dashboard" at bounding box center [687, 111] width 72 height 12
click at [708, 109] on div "Remove from dashboard" at bounding box center [687, 111] width 72 height 12
click at [691, 108] on div "Remove from dashboard" at bounding box center [687, 111] width 72 height 12
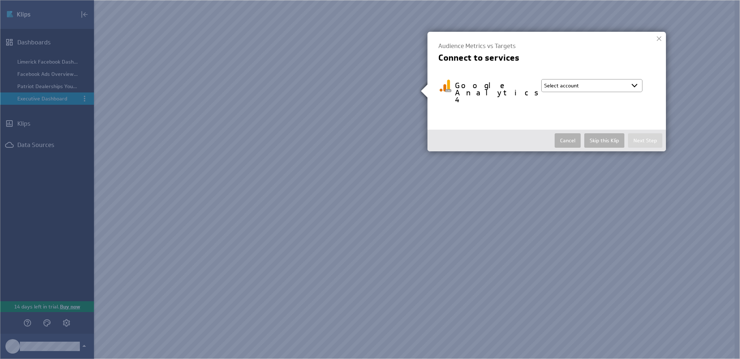
click at [632, 85] on select "Select account [PERSON_NAME] @ Google created [DATE] 1:50 PM EDT + Connect new …" at bounding box center [591, 85] width 101 height 13
select select "d73f6b9497342180e01c00a028cf3a04"
click at [541, 79] on select "Select account [PERSON_NAME] @ Google created [DATE] 1:50 PM EDT + Connect new …" at bounding box center [591, 85] width 101 height 13
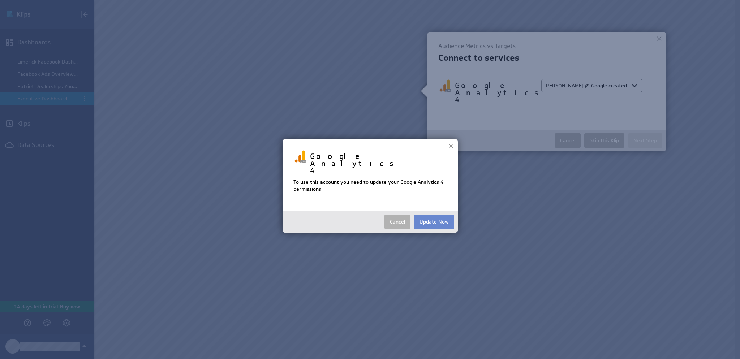
click at [445, 215] on button "Update Now" at bounding box center [434, 222] width 40 height 14
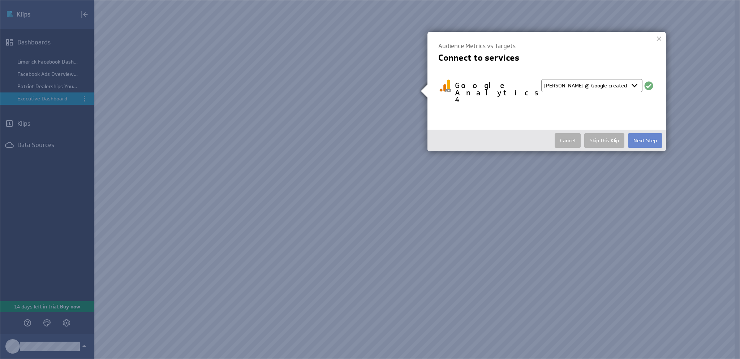
click at [646, 133] on button "Next Step" at bounding box center [645, 140] width 34 height 14
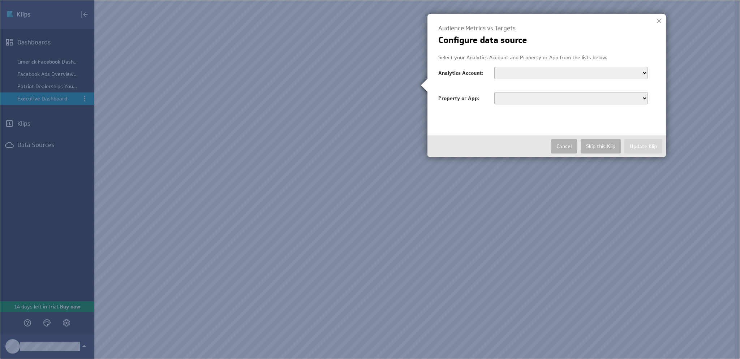
click at [610, 71] on select "Patriot Buick GMC DI Patriot Patriot Chevy Warminster East Region_15 Patriot Ch…" at bounding box center [571, 73] width 154 height 12
click at [494, 67] on select "Patriot Buick GMC DI Patriot Patriot Chevy Warminster East Region_15 Patriot Ch…" at bounding box center [571, 73] width 154 height 12
click at [599, 73] on select "Patriot Buick GMC DI Patriot Patriot Chevy Warminster East Region_15 Patriot Ch…" at bounding box center [571, 73] width 154 height 12
select select "accounts/100412320"
click at [494, 67] on select "Patriot Buick GMC DI Patriot Patriot Chevy Warminster East Region_15 Patriot Ch…" at bounding box center [571, 73] width 154 height 12
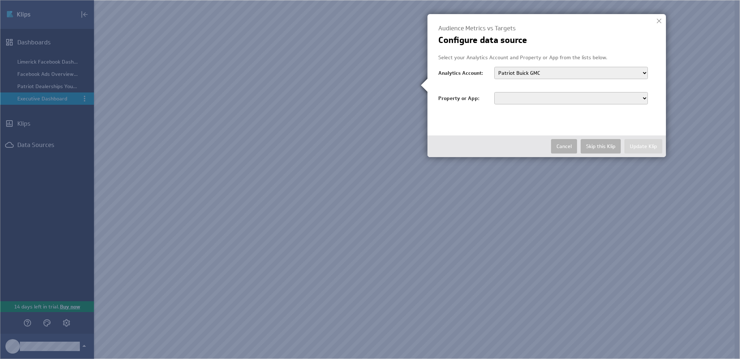
click at [587, 99] on select "www.kingofgmc.com - GA4" at bounding box center [571, 98] width 154 height 12
select select "properties/327906155"
click at [494, 92] on select "www.kingofgmc.com - GA4" at bounding box center [571, 98] width 154 height 12
click at [639, 148] on button "Update Klip" at bounding box center [643, 146] width 38 height 14
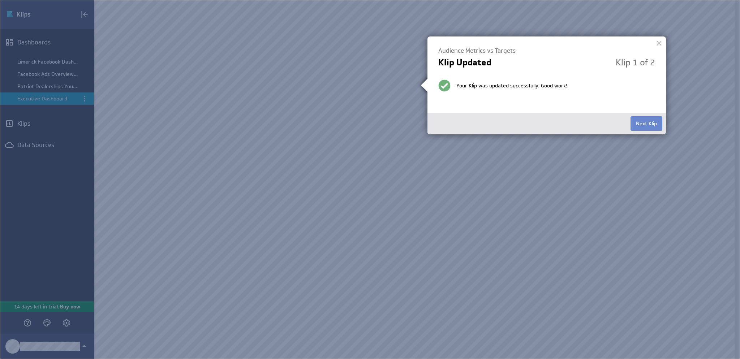
click at [642, 122] on button "Next Klip" at bounding box center [646, 123] width 32 height 14
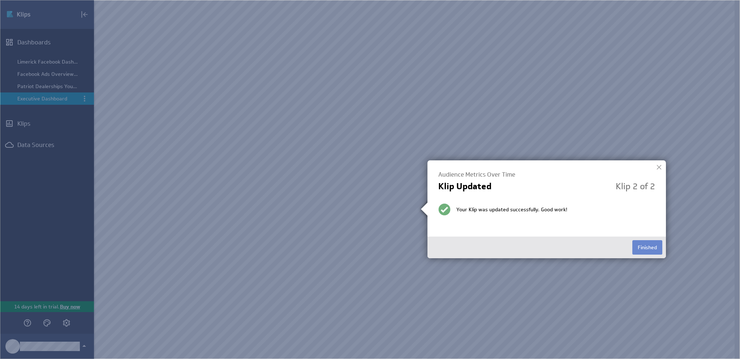
click at [655, 251] on button "Finished" at bounding box center [647, 247] width 30 height 14
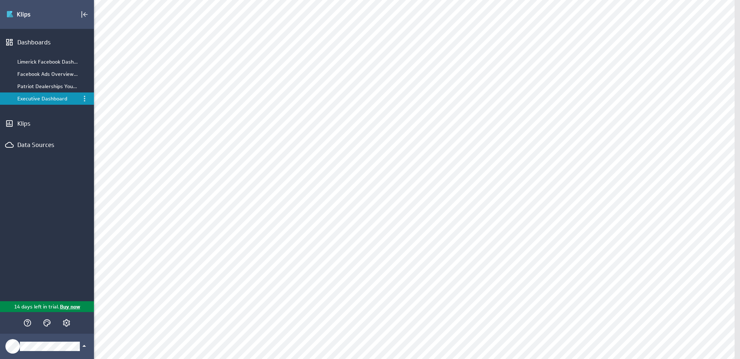
scroll to position [253, 0]
click at [379, 151] on div "Remove from dashboard" at bounding box center [372, 156] width 72 height 12
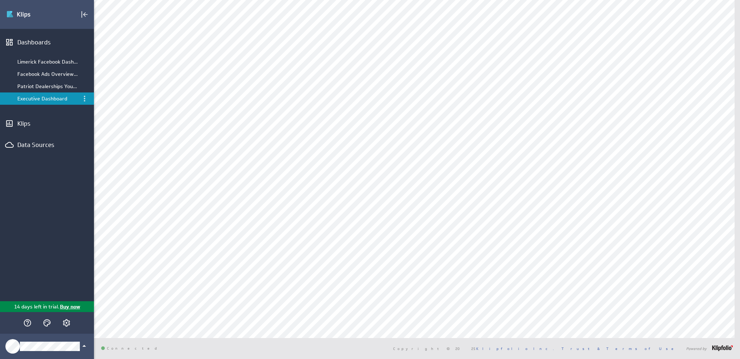
scroll to position [209, 0]
click at [390, 195] on div "Remove from dashboard" at bounding box center [372, 199] width 72 height 12
click at [391, 312] on div "Remove from dashboard" at bounding box center [372, 314] width 72 height 12
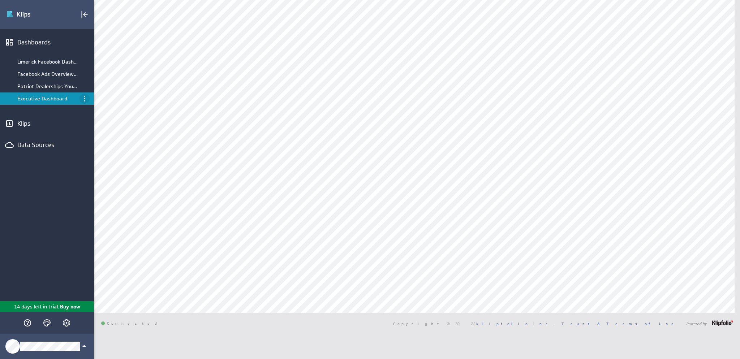
click at [84, 95] on icon "Menu" at bounding box center [84, 98] width 9 height 9
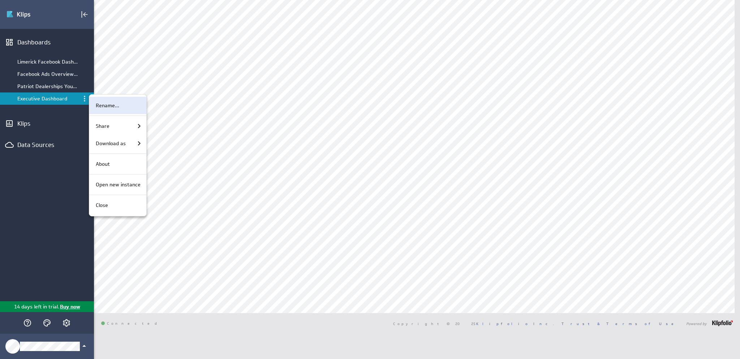
click at [94, 101] on div "Rename..." at bounding box center [117, 105] width 57 height 17
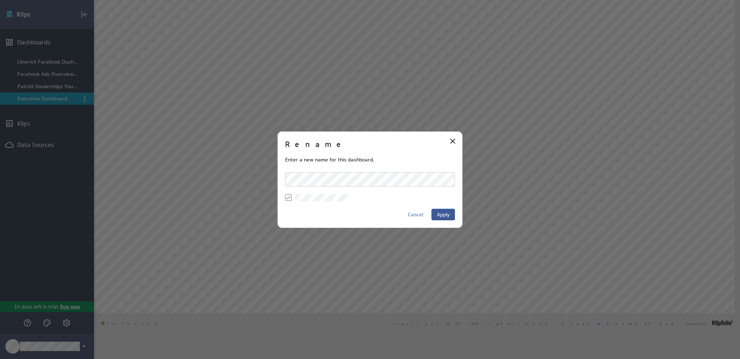
click at [445, 209] on button "Apply" at bounding box center [442, 215] width 23 height 12
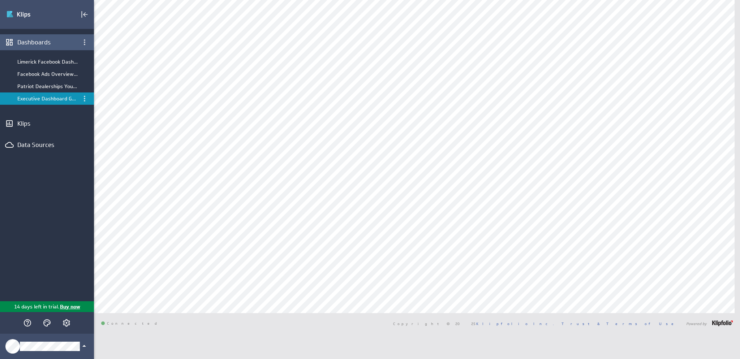
click at [38, 43] on div "Dashboards" at bounding box center [46, 42] width 59 height 8
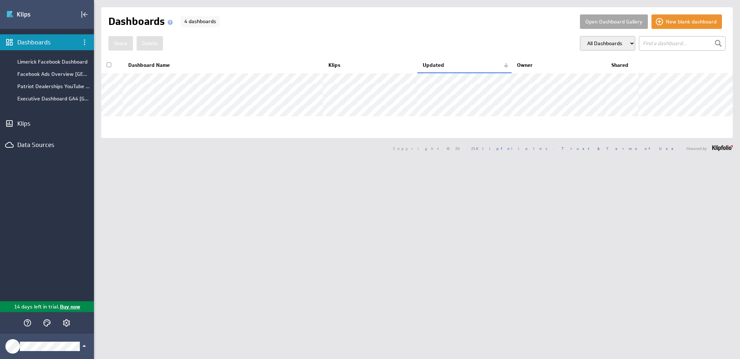
click at [615, 20] on button "Open Dashboard Gallery" at bounding box center [614, 21] width 68 height 14
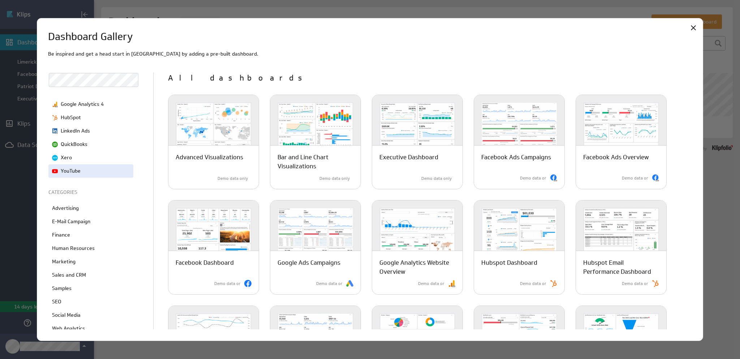
scroll to position [84, 0]
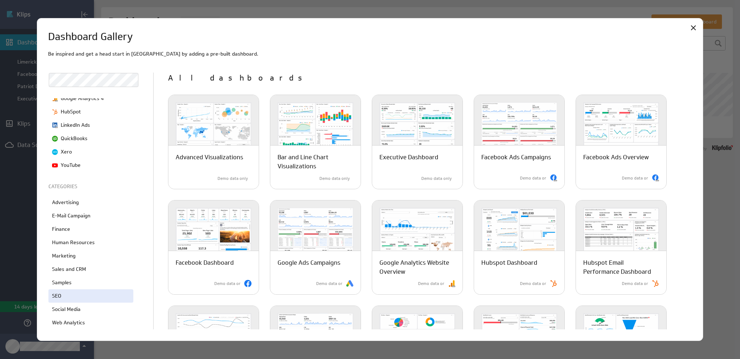
click at [87, 300] on div "SEO" at bounding box center [90, 295] width 85 height 13
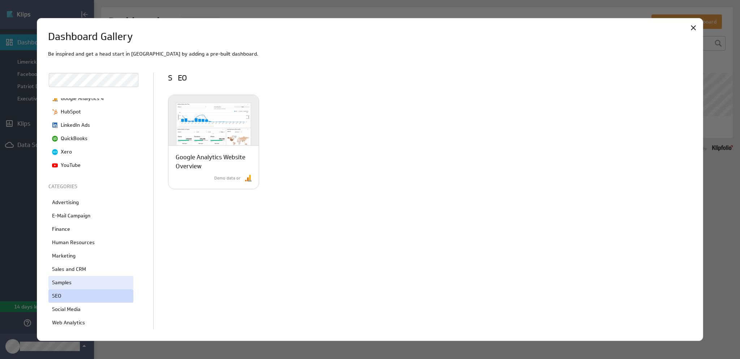
click at [64, 277] on div "Samples" at bounding box center [90, 282] width 85 height 13
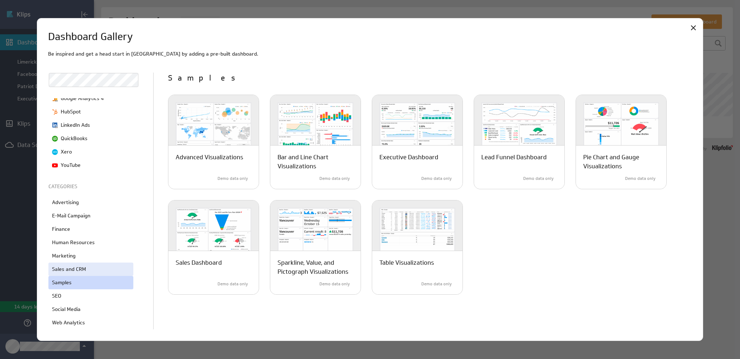
click at [71, 267] on p "Sales and CRM" at bounding box center [69, 269] width 34 height 8
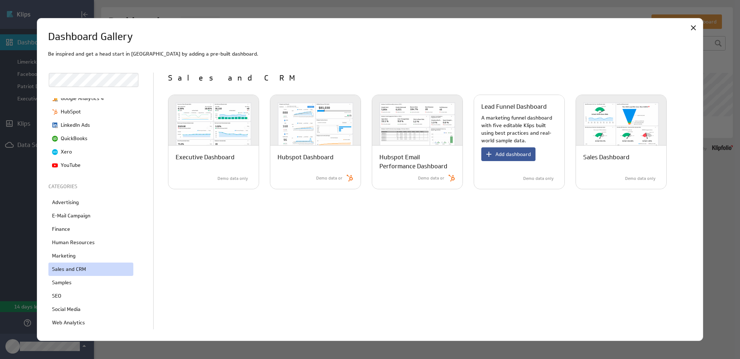
click at [522, 152] on span "Add dashboard" at bounding box center [512, 154] width 35 height 7
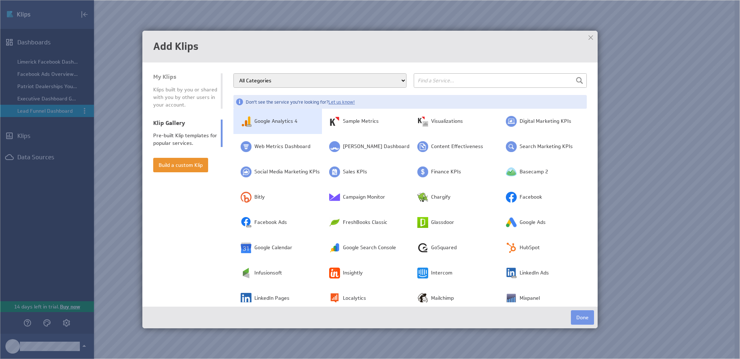
click at [274, 118] on span "Google Analytics 4" at bounding box center [275, 121] width 43 height 7
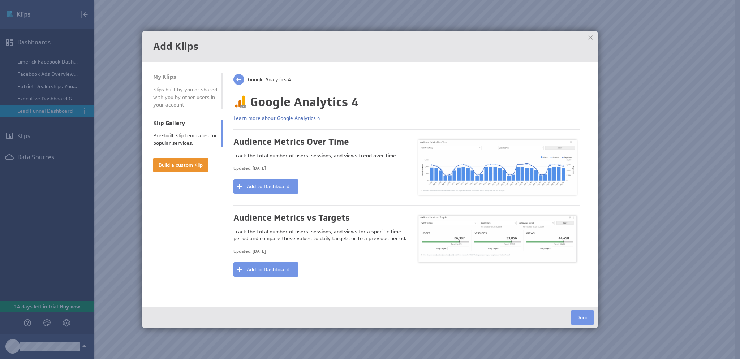
click at [593, 34] on div at bounding box center [590, 37] width 11 height 11
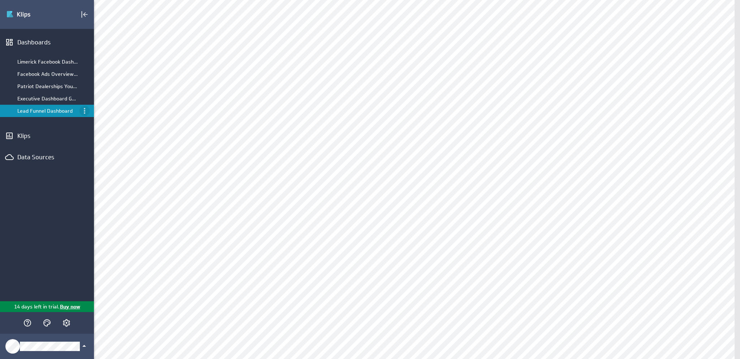
click at [84, 108] on icon "Menu" at bounding box center [84, 111] width 1 height 6
click at [723, 11] on div at bounding box center [370, 179] width 740 height 359
click at [47, 113] on div "Lead Funnel Dashboard" at bounding box center [47, 111] width 60 height 7
click at [82, 112] on icon "Menu" at bounding box center [84, 111] width 9 height 9
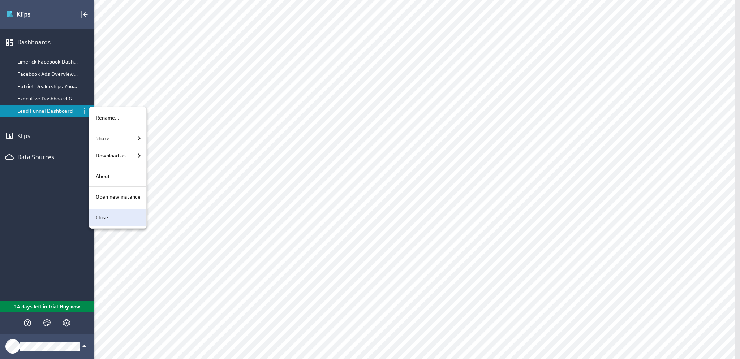
click at [104, 225] on div "Close" at bounding box center [117, 217] width 57 height 17
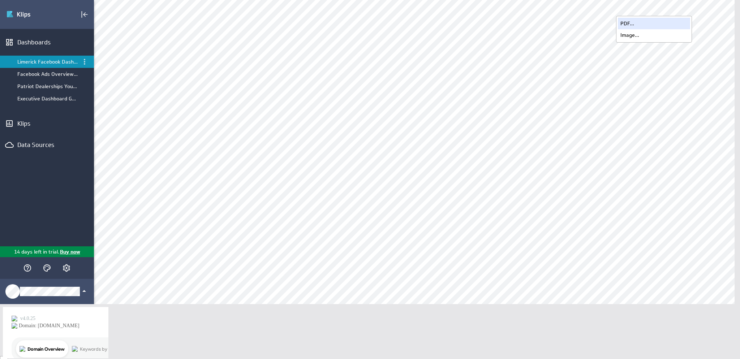
click at [669, 19] on div "PDF..." at bounding box center [654, 24] width 72 height 12
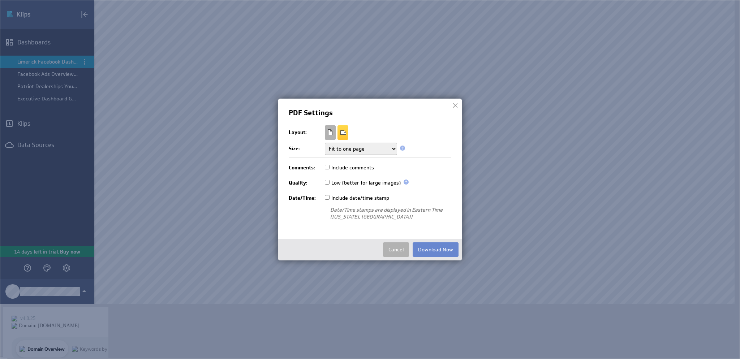
click at [431, 249] on button "Download Now" at bounding box center [435, 249] width 46 height 14
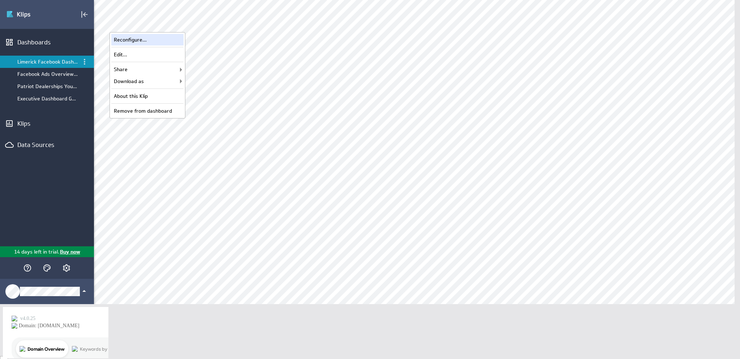
click at [166, 38] on div "Reconfigure..." at bounding box center [147, 40] width 72 height 12
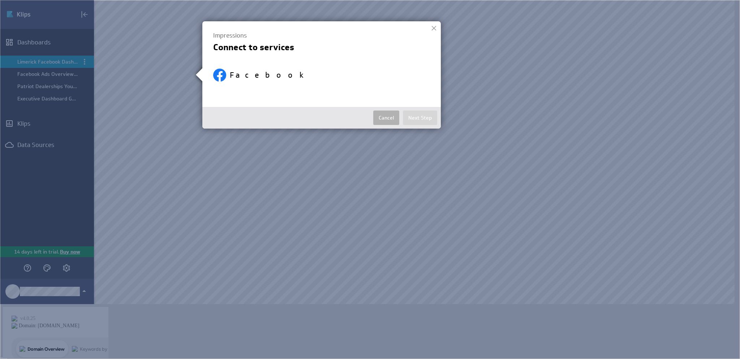
select select "c37eed92db5cb2c7a071ba900c6b7281"
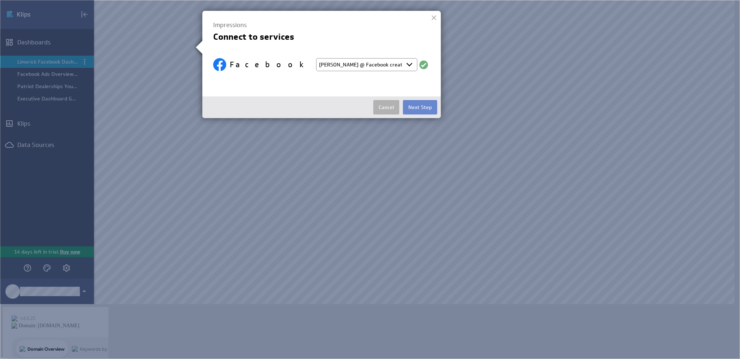
click at [411, 106] on button "Next Step" at bounding box center [420, 107] width 34 height 14
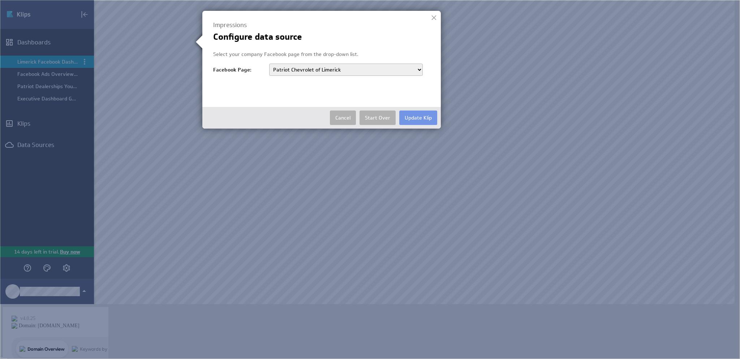
click at [437, 17] on div at bounding box center [433, 17] width 11 height 11
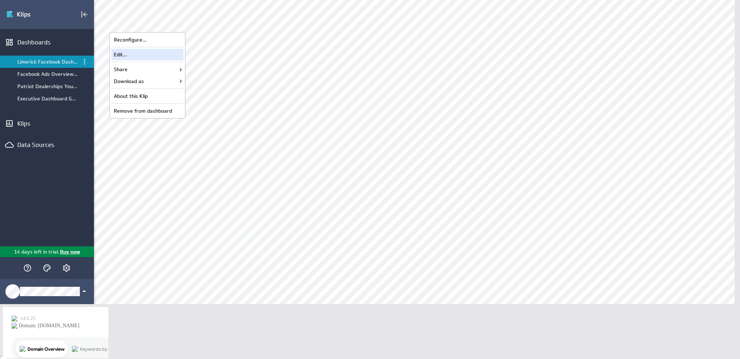
click at [167, 55] on div "Edit..." at bounding box center [147, 55] width 72 height 12
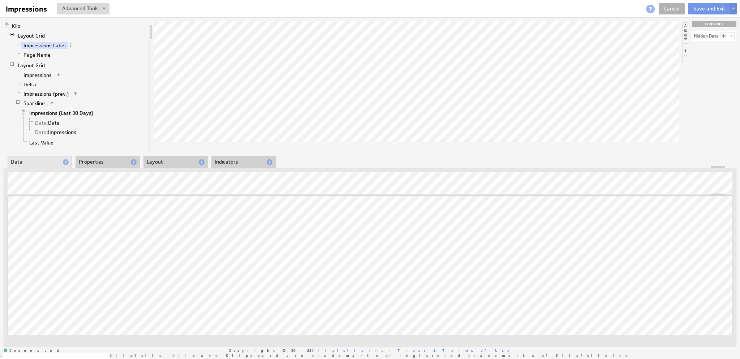
scroll to position [3070, 0]
type textarea "ARRAY(038a42e89a4e2c59e72c8d4452154bd3@/data/insights/data[name='post_impressio…"
click at [84, 109] on link "Impressions (Last 30 Days)" at bounding box center [61, 112] width 69 height 7
click at [49, 121] on link "Data: Date" at bounding box center [48, 122] width 30 height 7
click at [97, 11] on button at bounding box center [83, 9] width 53 height 12
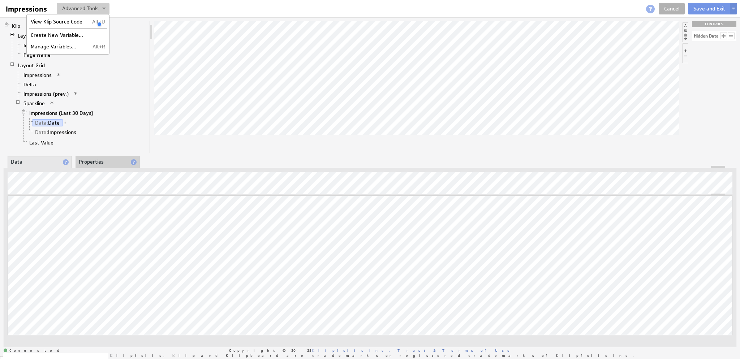
click at [97, 11] on button at bounding box center [83, 9] width 53 height 12
